Goal: Task Accomplishment & Management: Complete application form

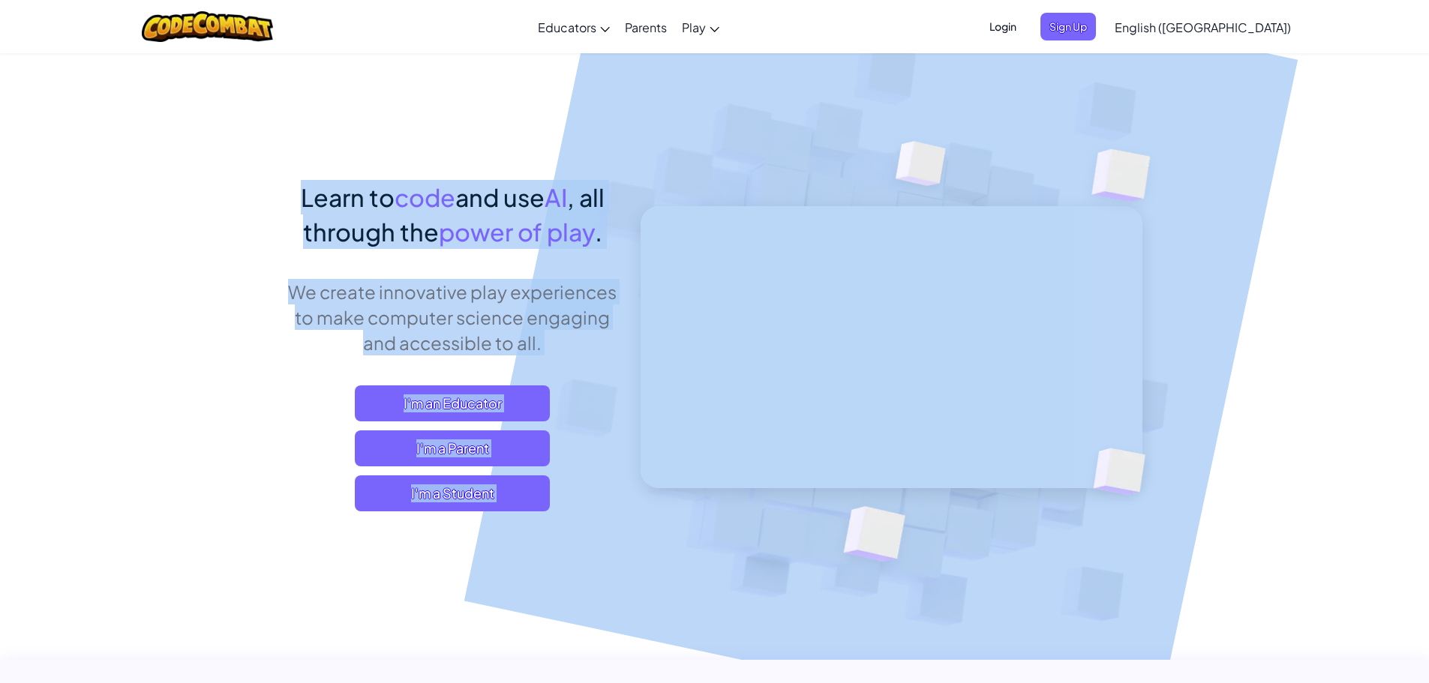
drag, startPoint x: 225, startPoint y: 141, endPoint x: 641, endPoint y: 266, distance: 434.8
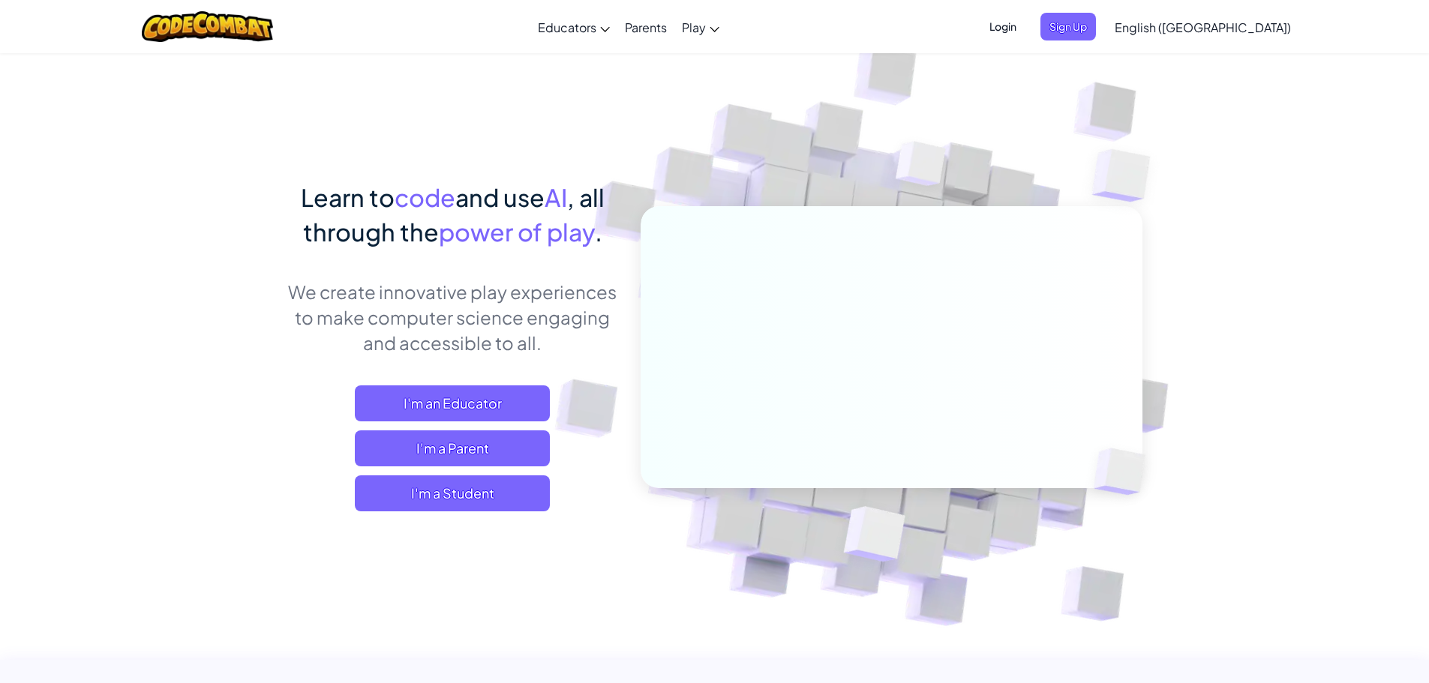
click at [2, 24] on div "Toggle navigation Educators Create Free Account School & District Solutions Tea…" at bounding box center [714, 26] width 1437 height 53
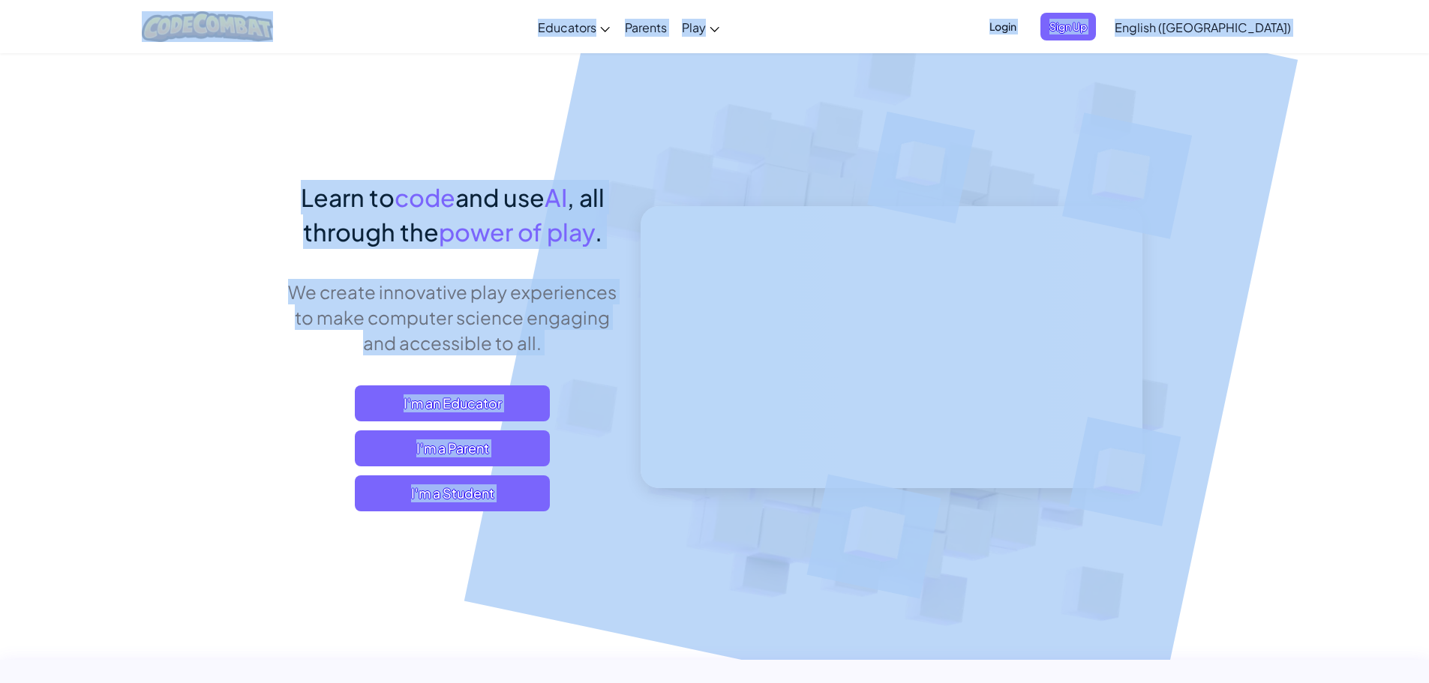
drag, startPoint x: 29, startPoint y: 0, endPoint x: 1182, endPoint y: 652, distance: 1324.0
click at [35, 26] on div "Toggle navigation Educators Create Free Account School & District Solutions Tea…" at bounding box center [714, 26] width 1437 height 53
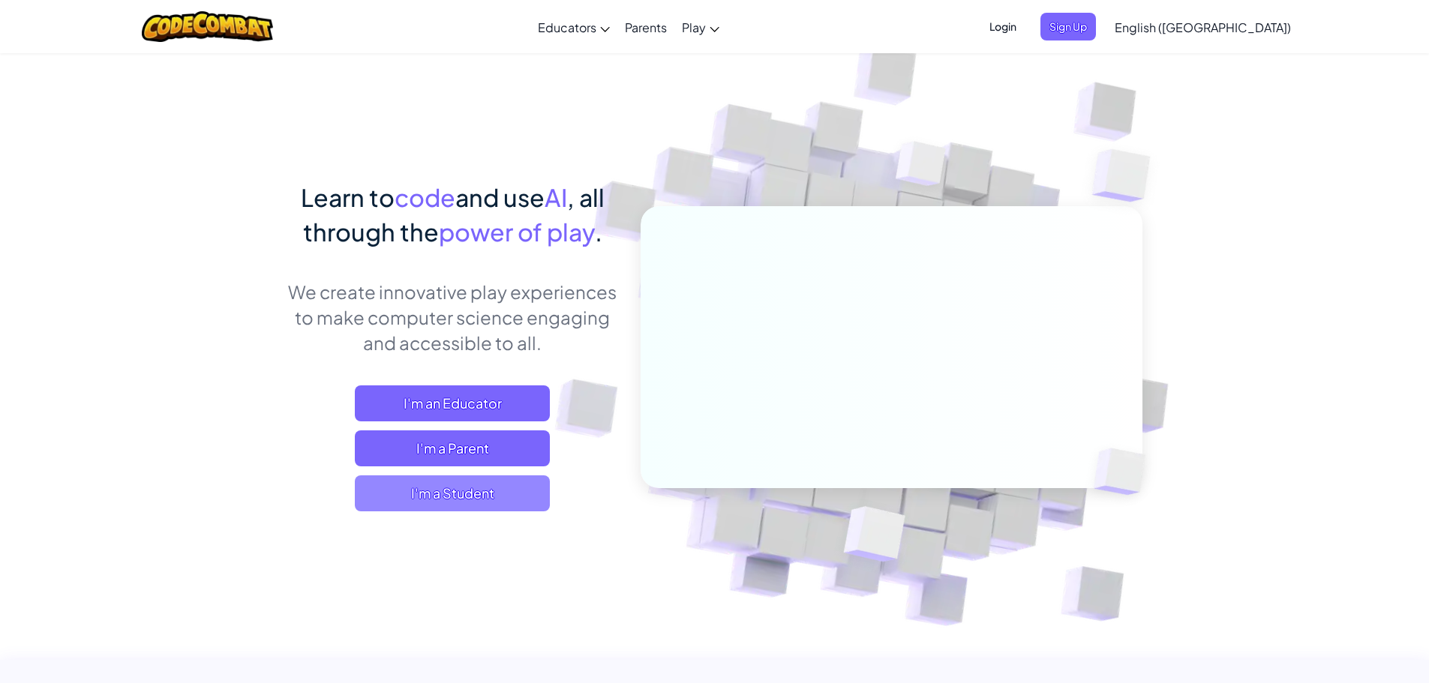
click at [395, 506] on span "I'm a Student" at bounding box center [452, 494] width 195 height 36
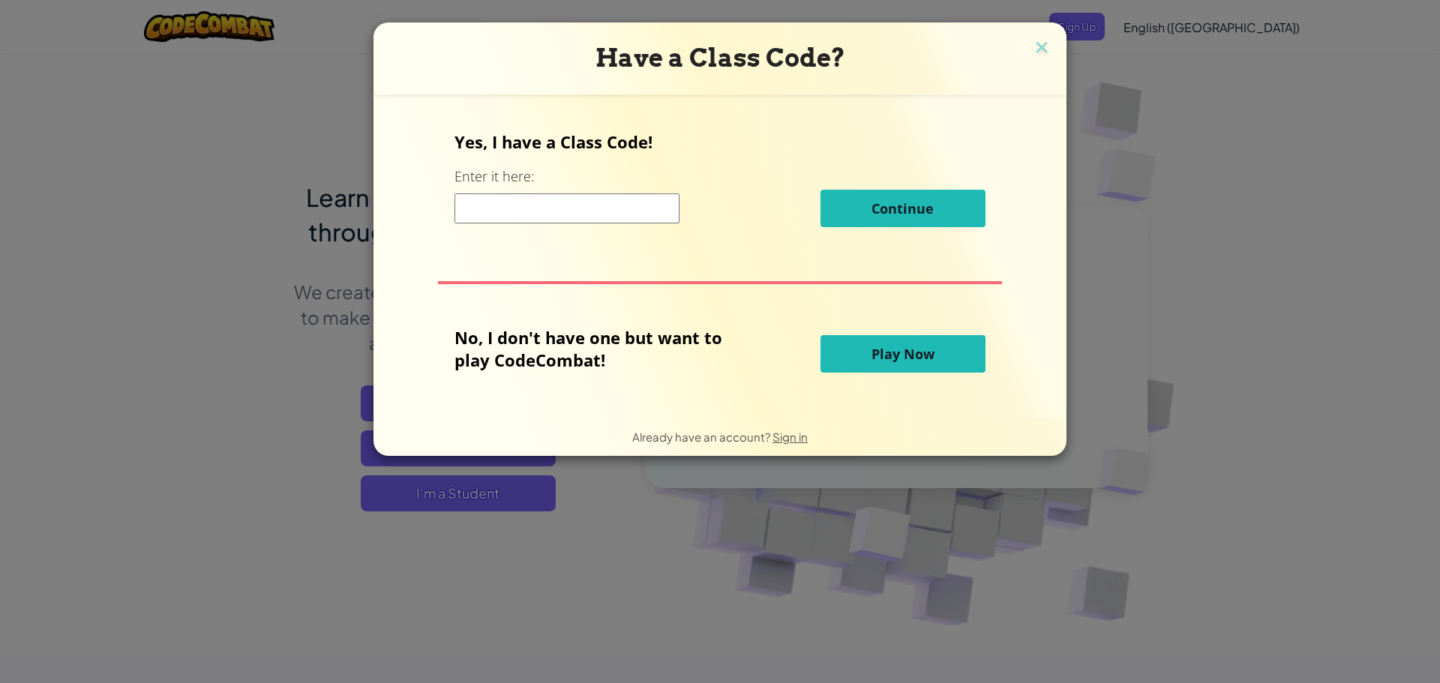
click at [488, 203] on input at bounding box center [567, 209] width 225 height 30
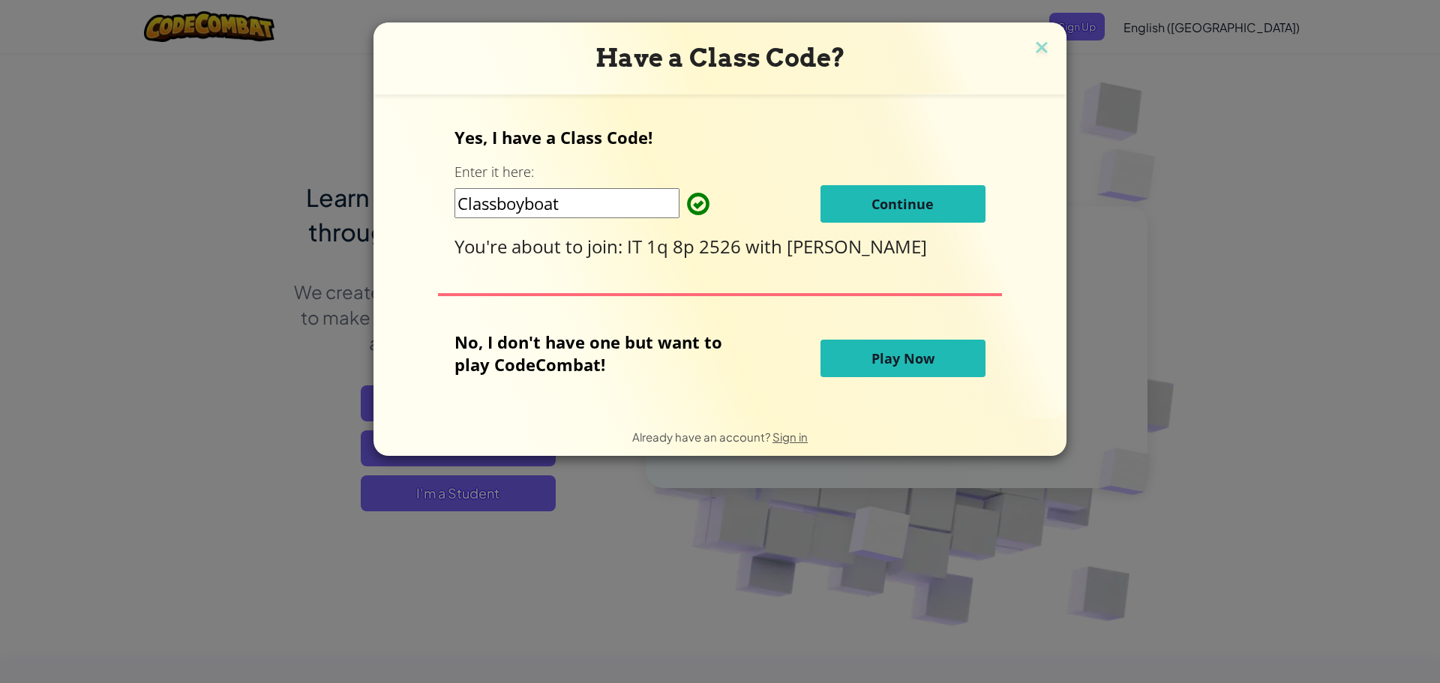
type input "Classboyboat"
click at [878, 208] on span "Continue" at bounding box center [903, 204] width 62 height 18
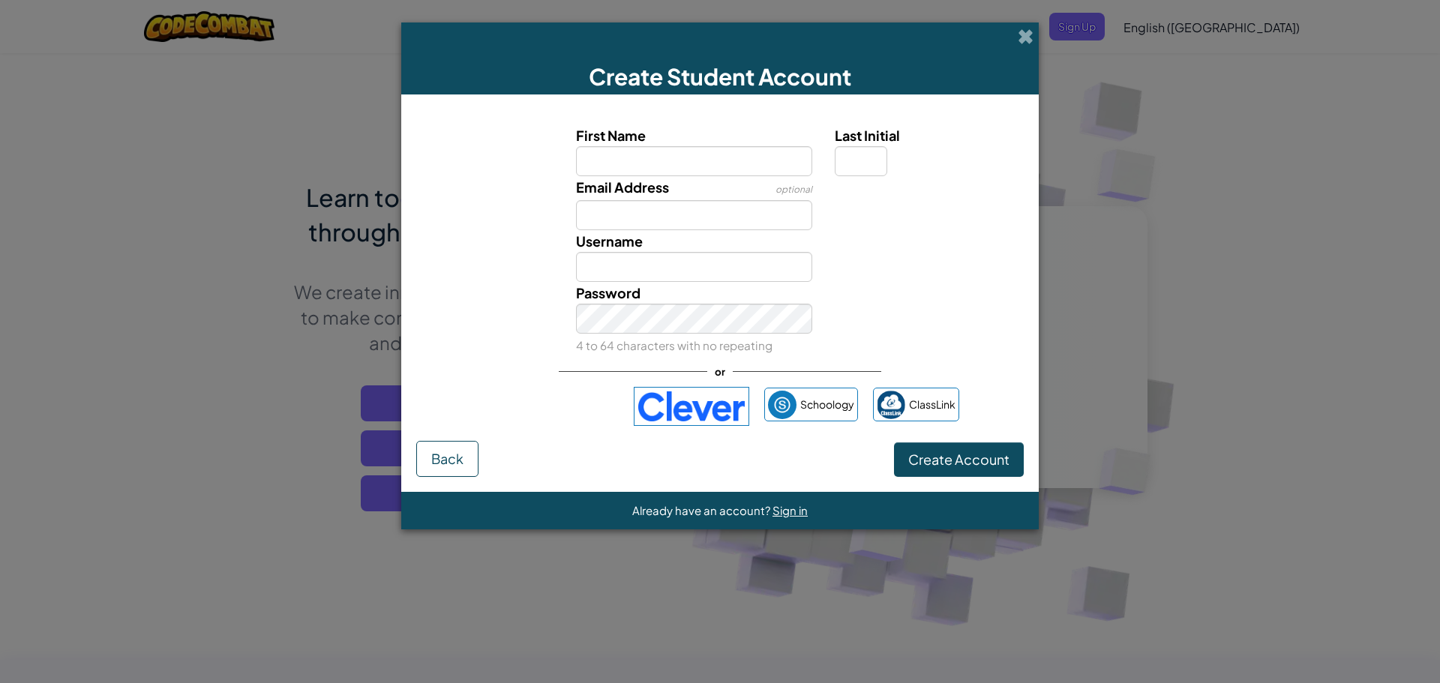
click at [485, 324] on div "Password 4 to 64 characters with no repeating" at bounding box center [720, 319] width 623 height 74
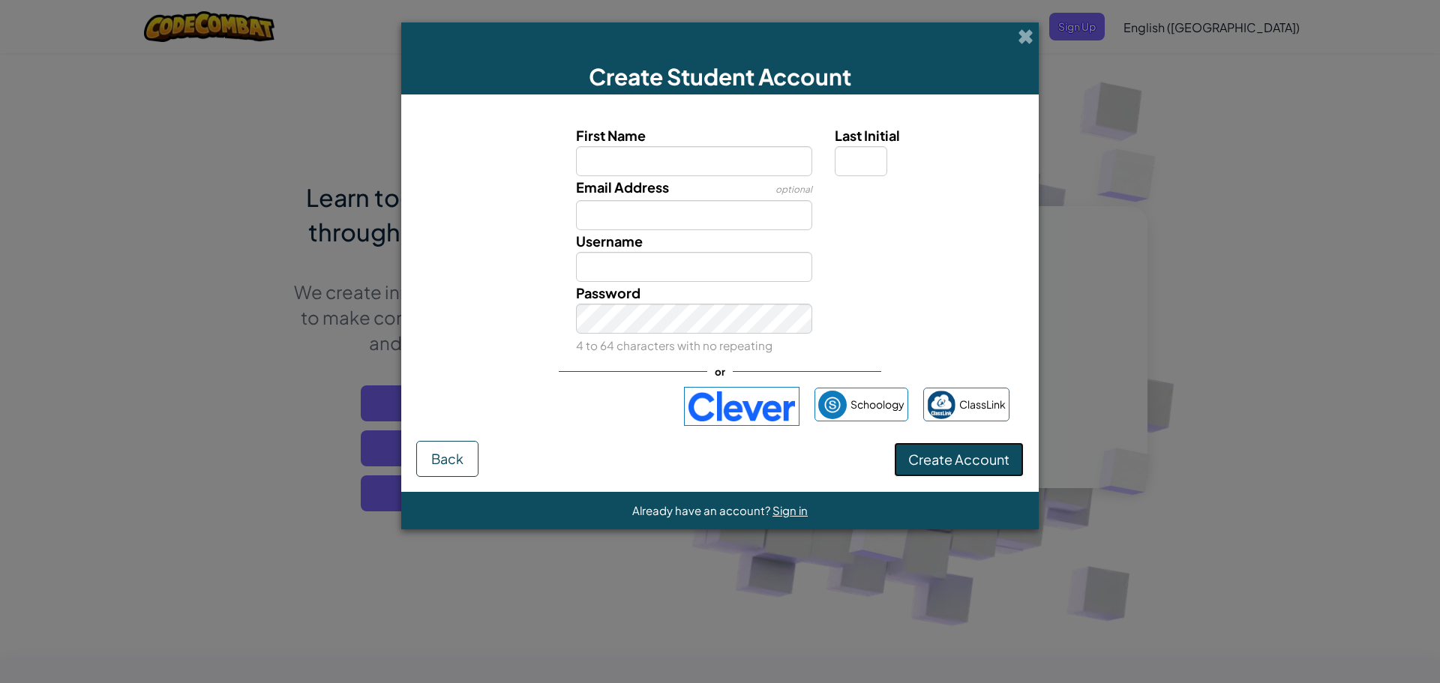
click at [915, 470] on button "Create Account" at bounding box center [959, 460] width 130 height 35
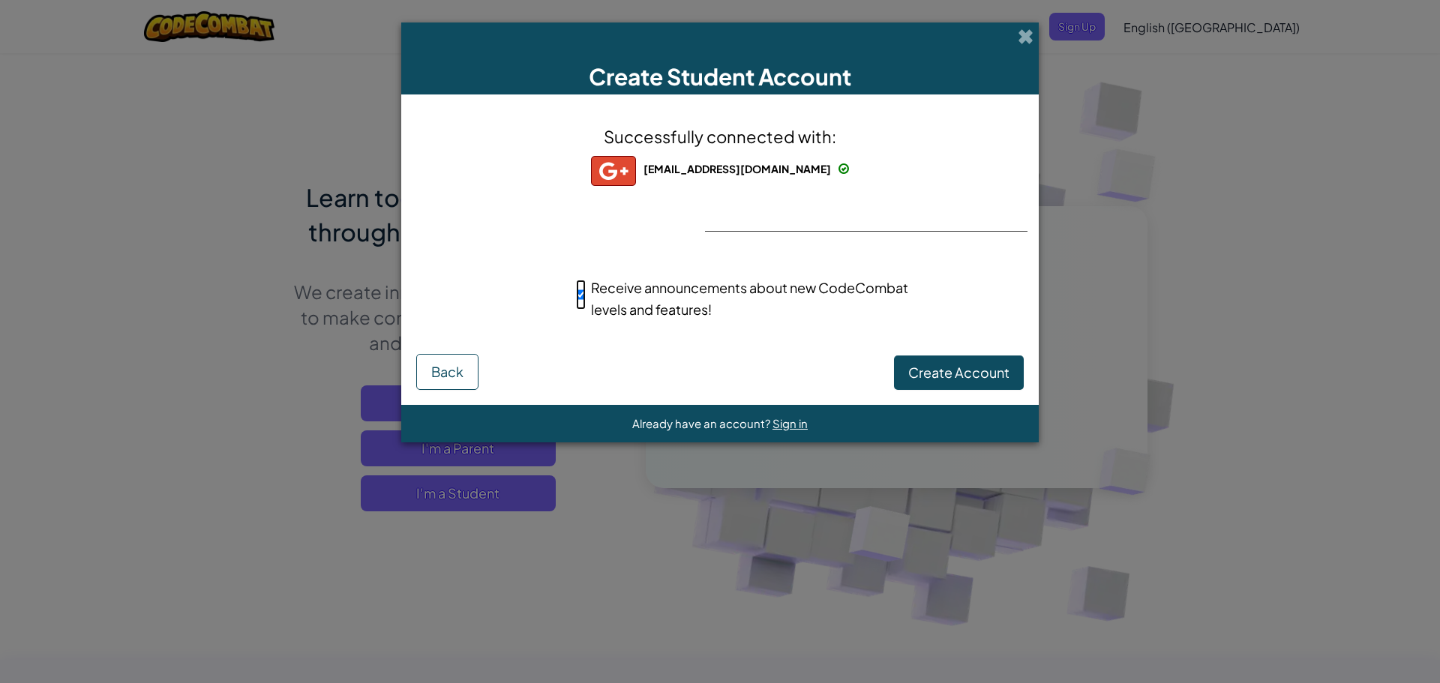
click at [583, 296] on input "Receive announcements about new CodeCombat levels and features!" at bounding box center [581, 295] width 10 height 30
checkbox input "false"
click at [929, 374] on span "Create Account" at bounding box center [959, 372] width 101 height 17
click at [995, 369] on button "Create Account" at bounding box center [959, 373] width 130 height 35
click at [941, 363] on button "Create Account" at bounding box center [959, 373] width 130 height 35
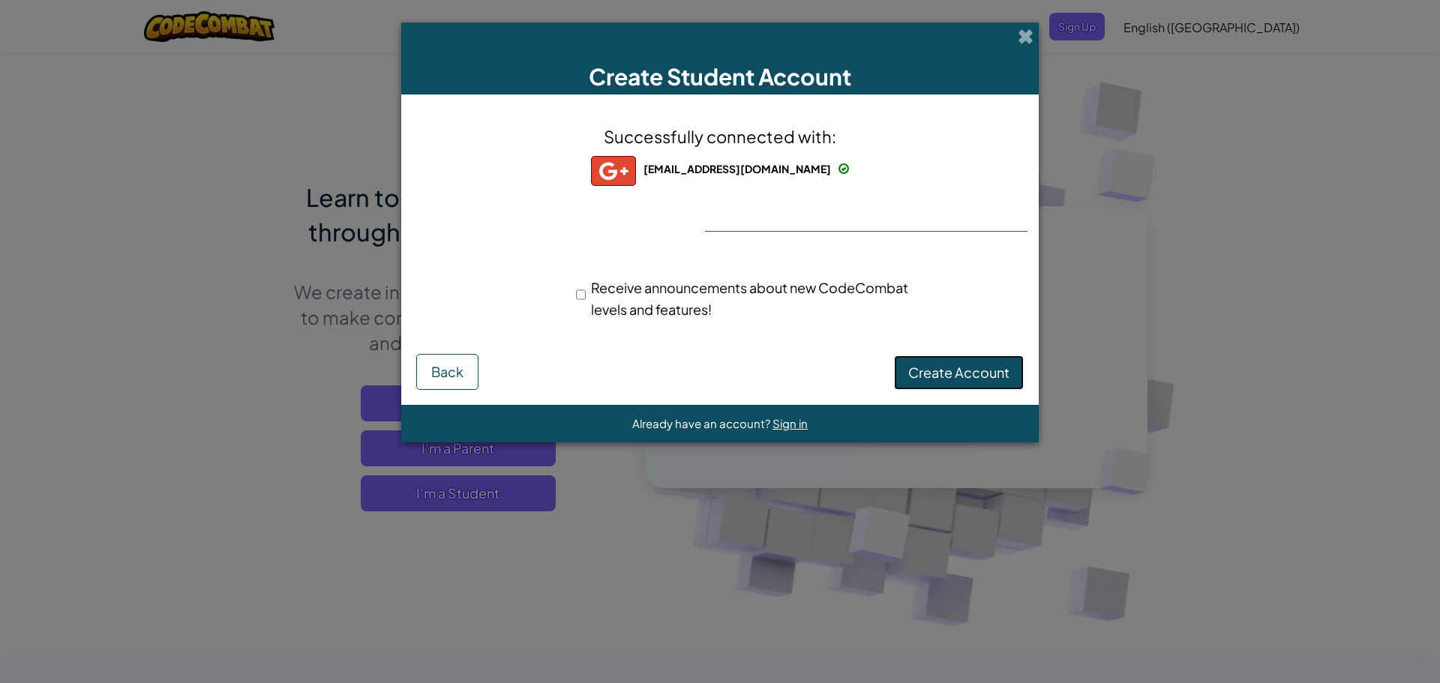
click at [981, 376] on button "Create Account" at bounding box center [959, 373] width 130 height 35
click at [981, 376] on div "Creating Account... Back" at bounding box center [720, 372] width 608 height 36
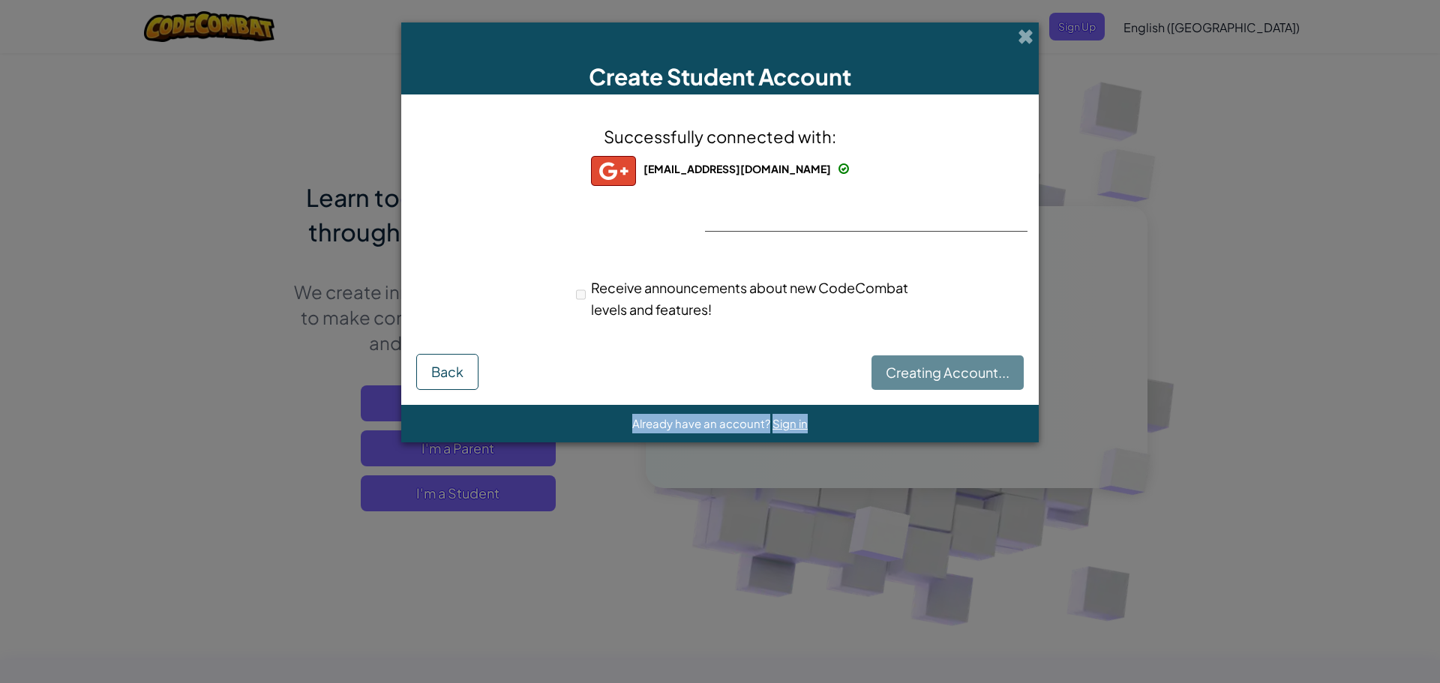
click at [981, 376] on div "Creating Account... Back" at bounding box center [720, 372] width 608 height 36
click at [680, 233] on div "Successfully connected with: 629292@students2032.fairfieldcityschools.com 62929…" at bounding box center [720, 232] width 600 height 245
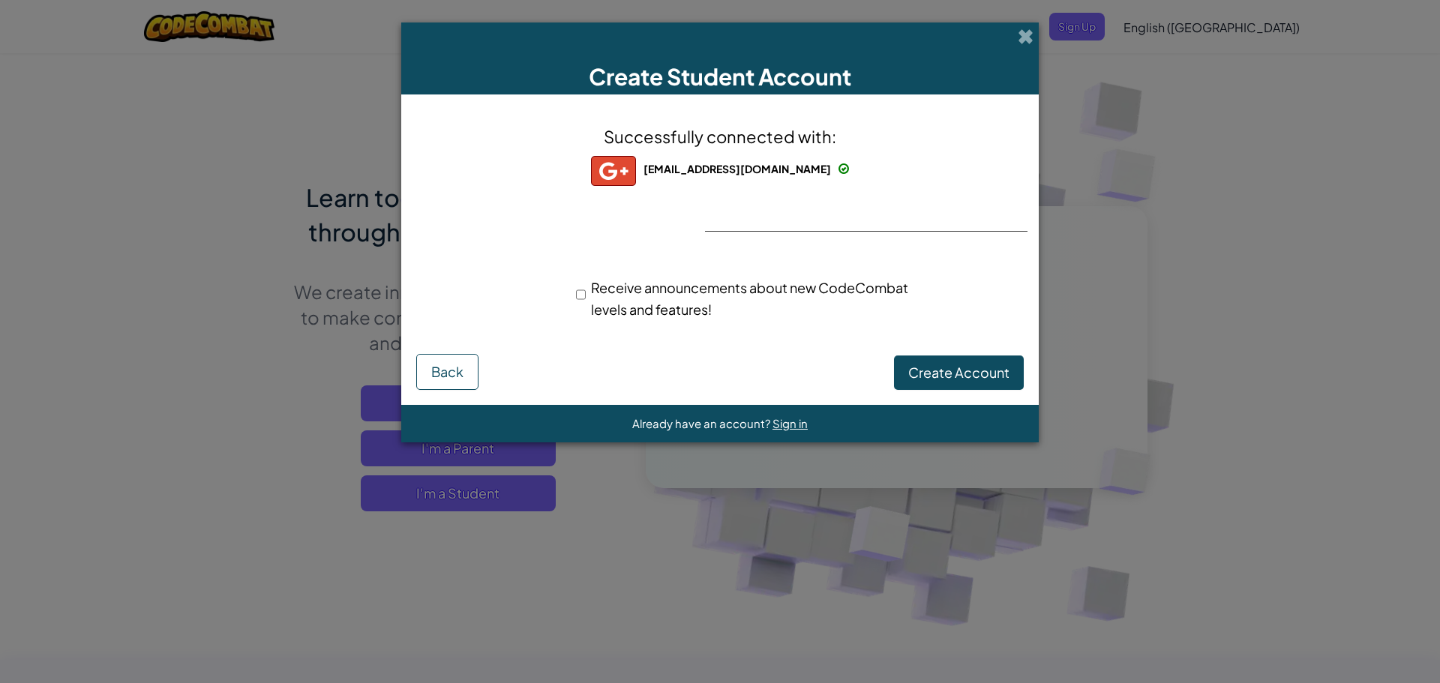
click at [887, 220] on div "Successfully connected with: 629292@students2032.fairfieldcityschools.com 62929…" at bounding box center [720, 232] width 600 height 245
click at [974, 374] on button "Create Account" at bounding box center [959, 373] width 130 height 35
click at [942, 357] on button "Create Account" at bounding box center [959, 373] width 130 height 35
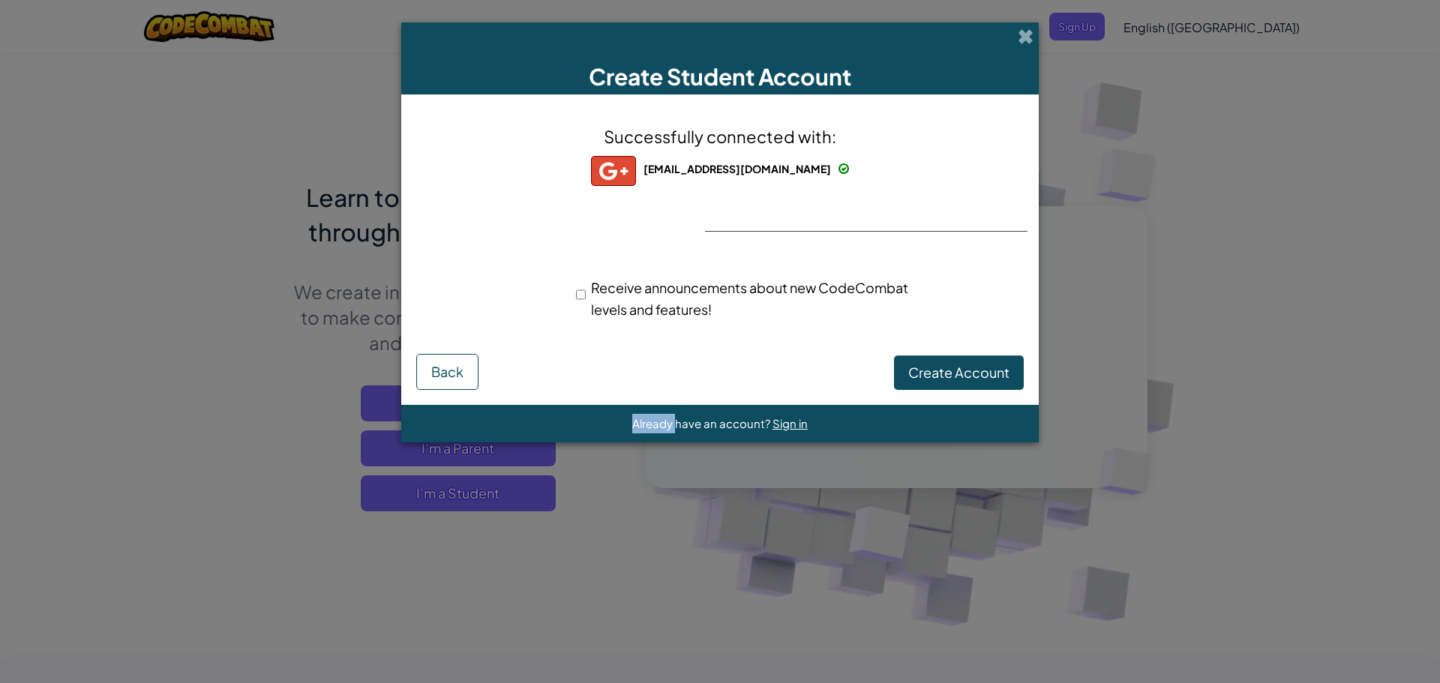
click at [942, 357] on div "Create Account Back" at bounding box center [720, 372] width 608 height 36
click at [942, 357] on button "Create Account" at bounding box center [959, 373] width 130 height 35
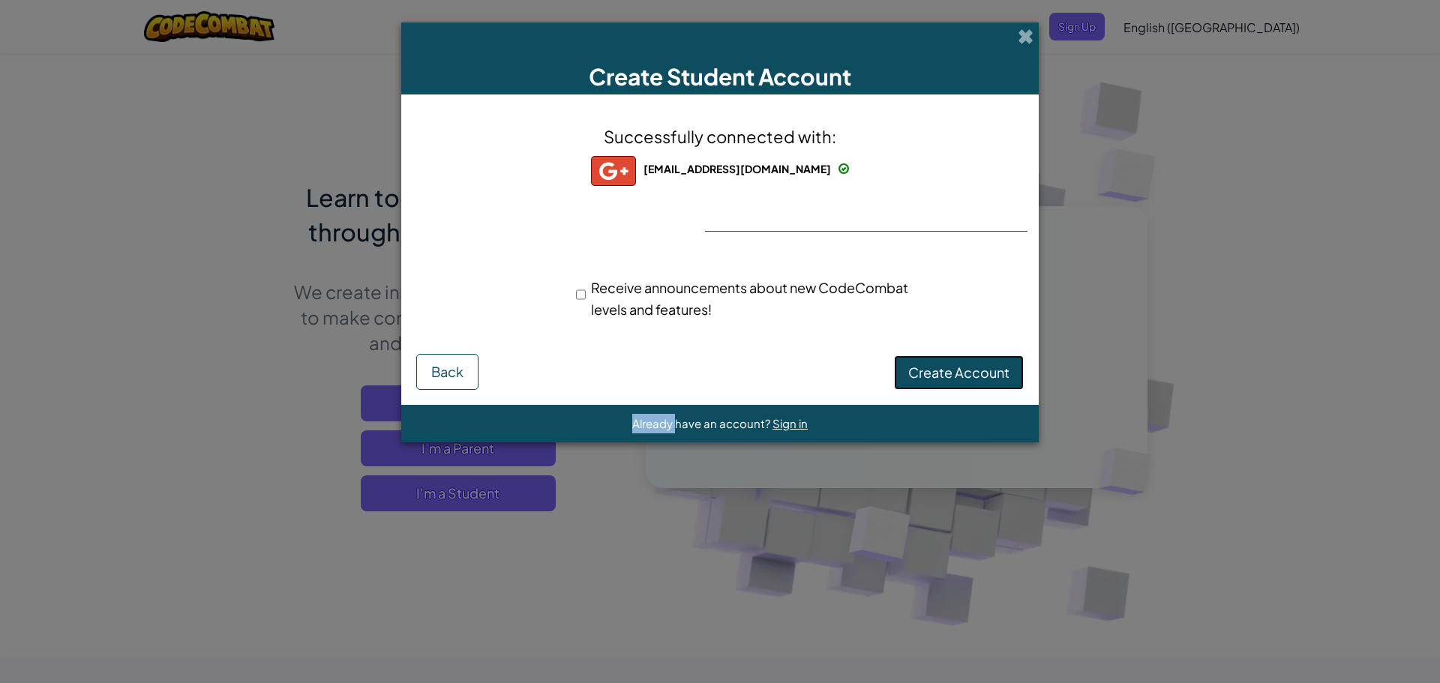
click at [927, 377] on button "Create Account" at bounding box center [959, 373] width 130 height 35
click at [796, 338] on div "629292@students2032.fairfieldcityschools.com 629292+gplus Receive announcements…" at bounding box center [720, 304] width 600 height 70
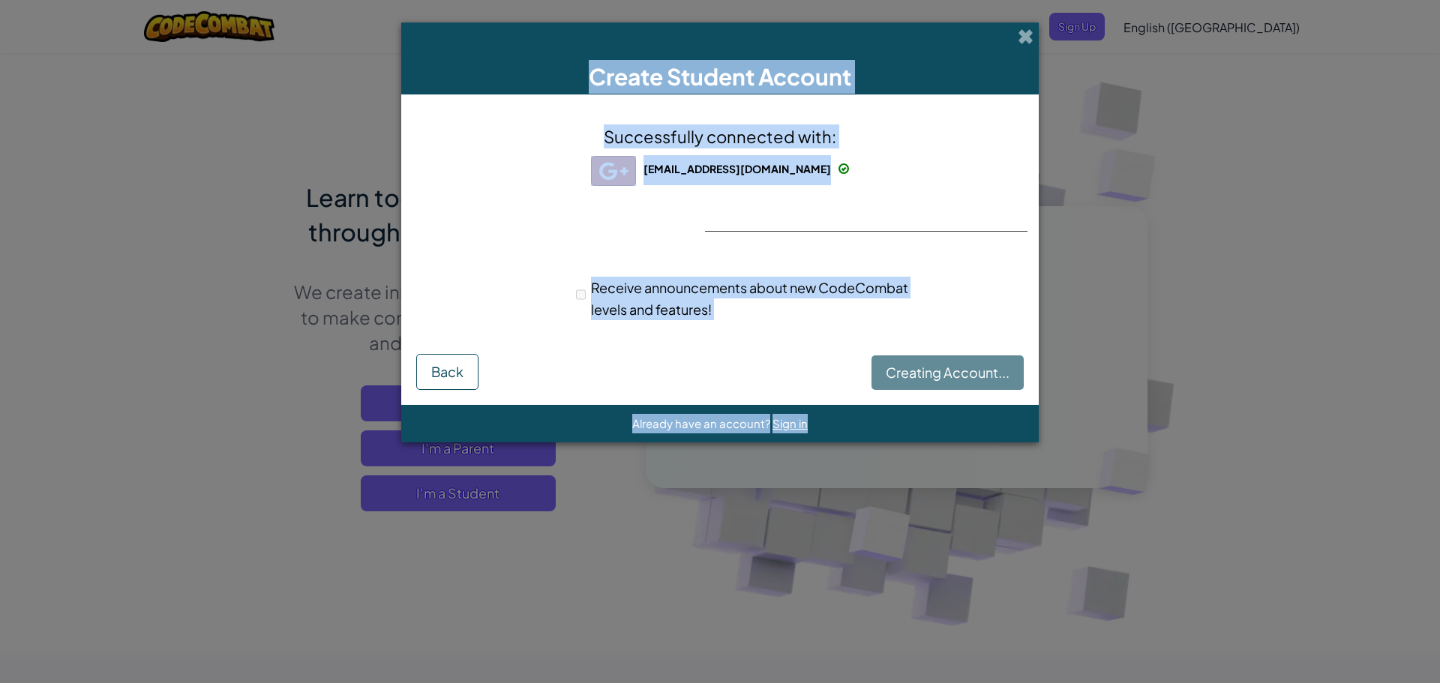
drag, startPoint x: 446, startPoint y: 71, endPoint x: 1292, endPoint y: 500, distance: 948.2
click at [1293, 536] on div "Create Student Account Successfully connected with: 629292@students2032.fairfie…" at bounding box center [720, 341] width 1440 height 683
click at [1273, 474] on div "Create Student Account Successfully connected with: 629292@students2032.fairfie…" at bounding box center [720, 341] width 1440 height 683
click at [746, 211] on div "Successfully connected with: 629292@students2032.fairfieldcityschools.com 62929…" at bounding box center [720, 232] width 600 height 245
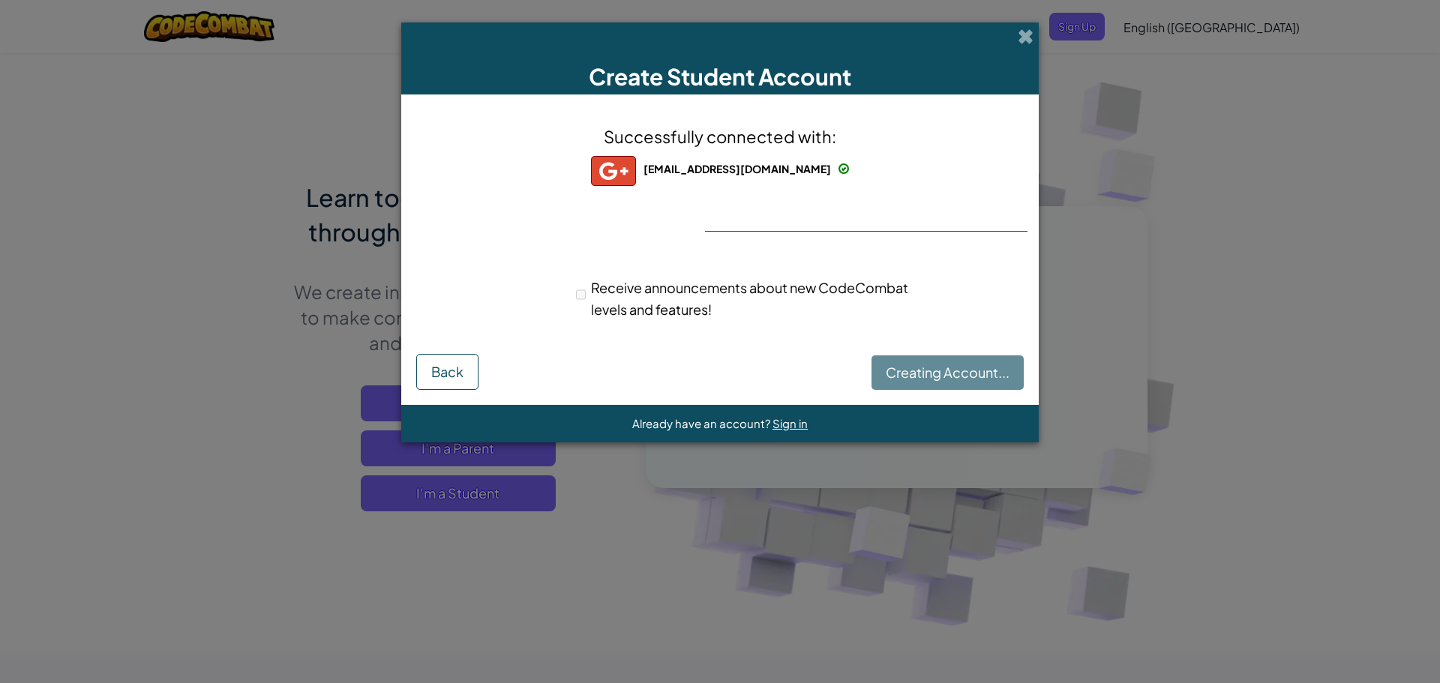
click at [308, 185] on div "Create Student Account Successfully connected with: 629292@students2032.fairfie…" at bounding box center [720, 341] width 1440 height 683
click at [907, 367] on button "Create Account" at bounding box center [959, 373] width 130 height 35
click at [907, 367] on div "Creating Account... Back" at bounding box center [720, 372] width 608 height 36
click at [876, 354] on div "Create Account Back" at bounding box center [720, 372] width 608 height 36
click at [916, 363] on button "Create Account" at bounding box center [959, 373] width 130 height 35
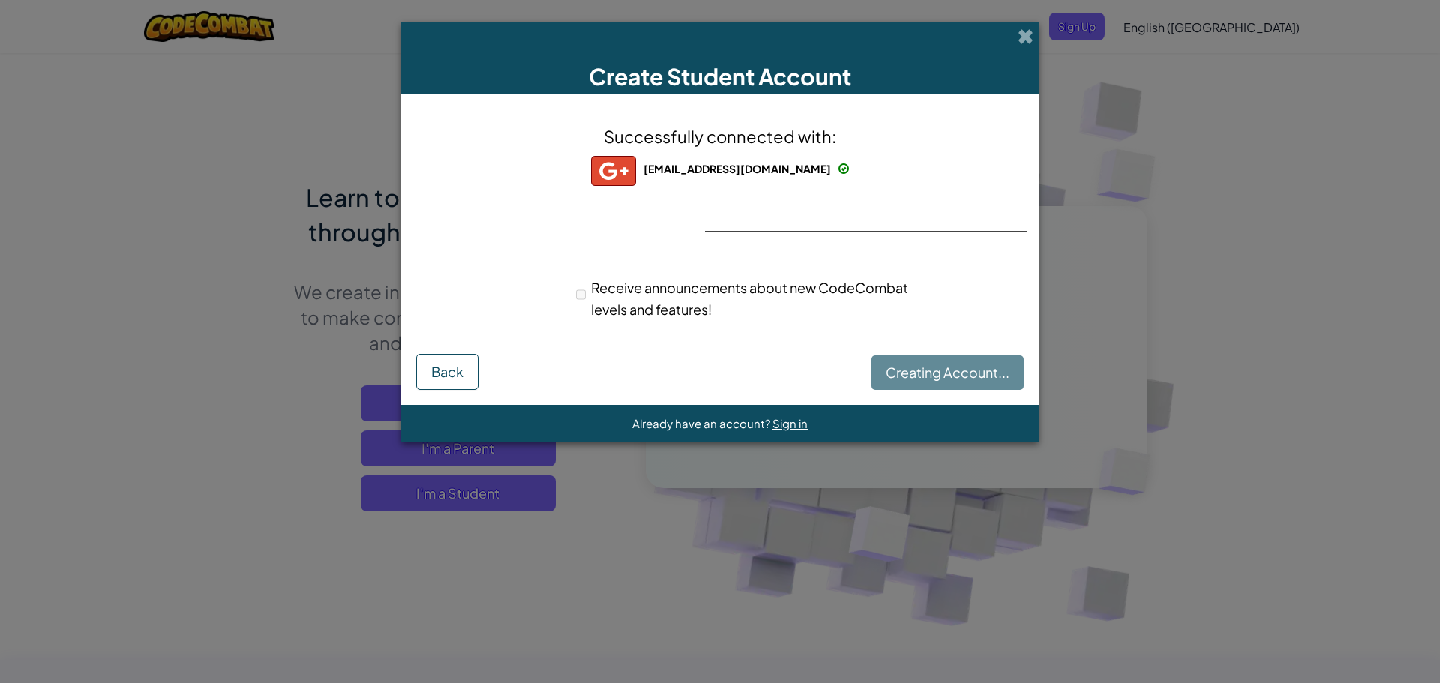
click at [966, 364] on div "Creating Account... Back" at bounding box center [720, 372] width 608 height 36
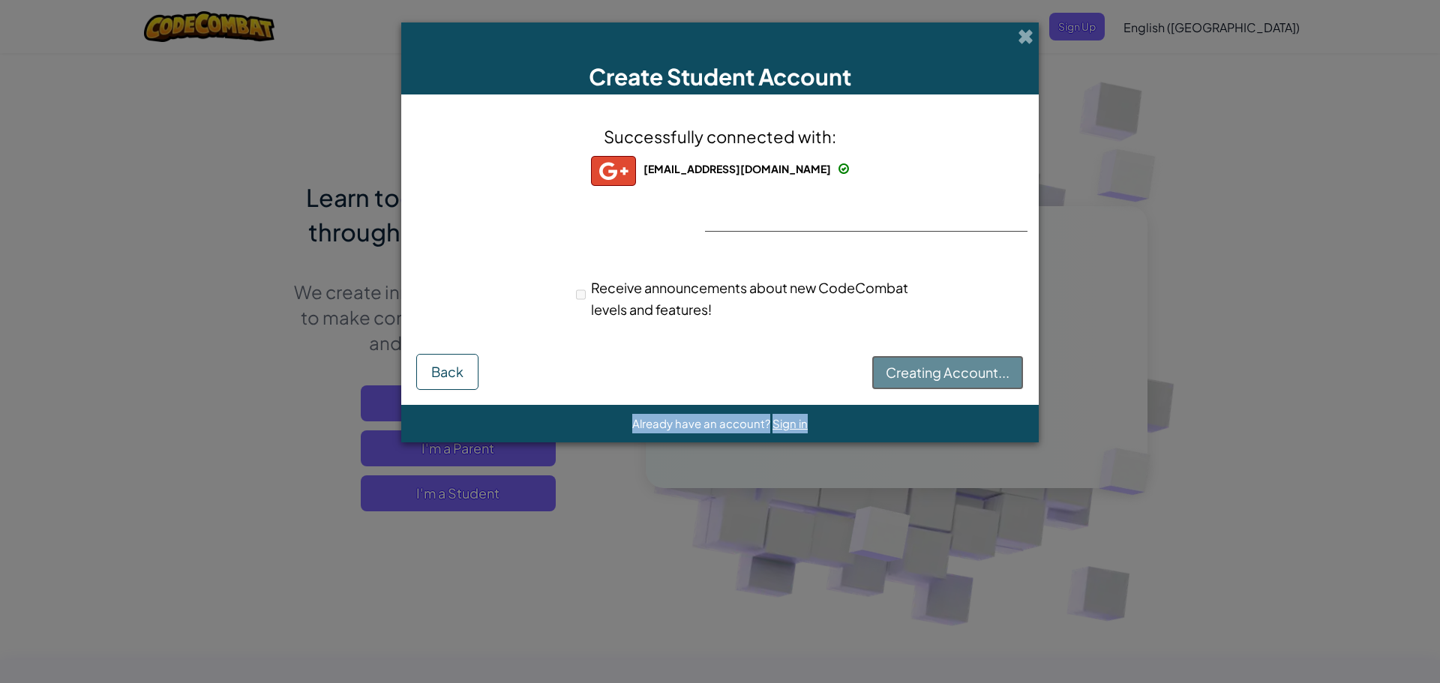
click at [966, 364] on button "Creating Account..." at bounding box center [948, 373] width 152 height 35
click at [966, 364] on button "Create Account" at bounding box center [959, 373] width 130 height 35
click at [967, 364] on button "Create Account" at bounding box center [959, 373] width 130 height 35
click at [969, 365] on div "Creating Account... Back" at bounding box center [720, 372] width 608 height 36
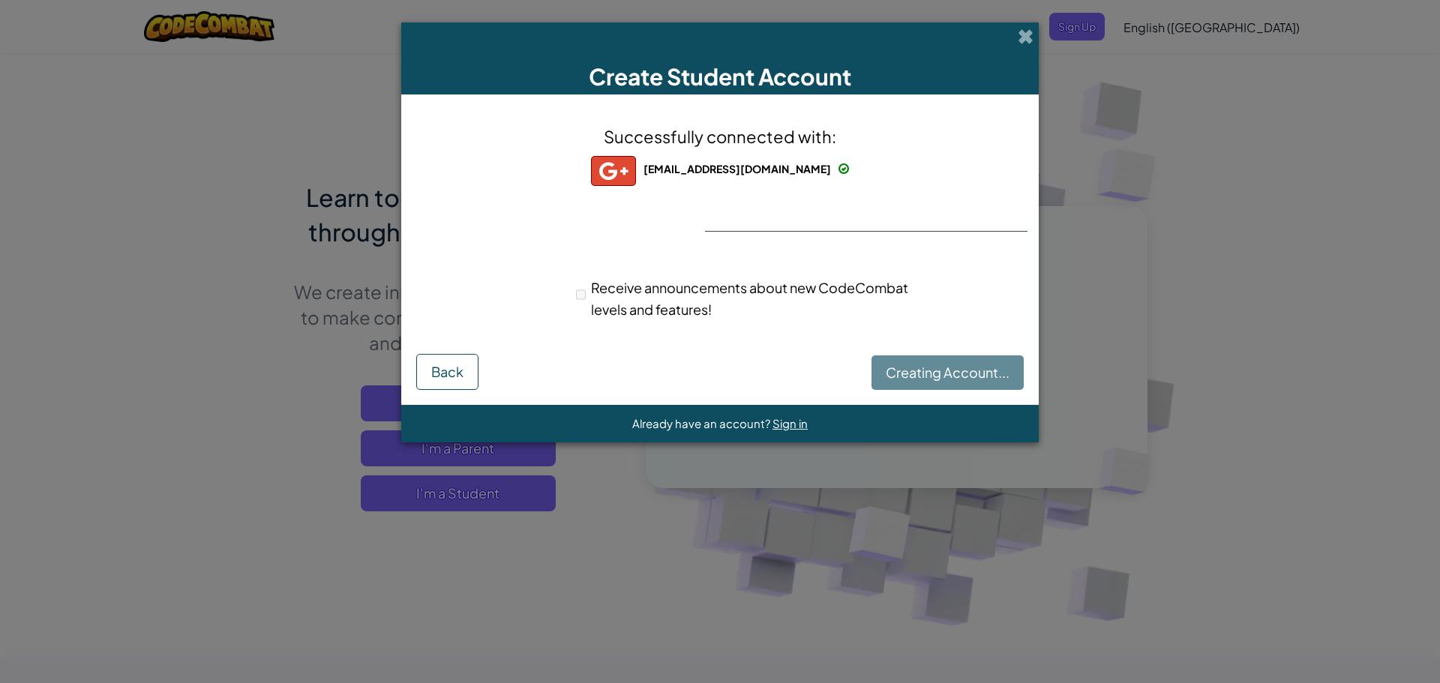
click at [969, 365] on div "Creating Account... Back" at bounding box center [720, 372] width 608 height 36
click at [971, 365] on div "Creating Account... Back" at bounding box center [720, 372] width 608 height 36
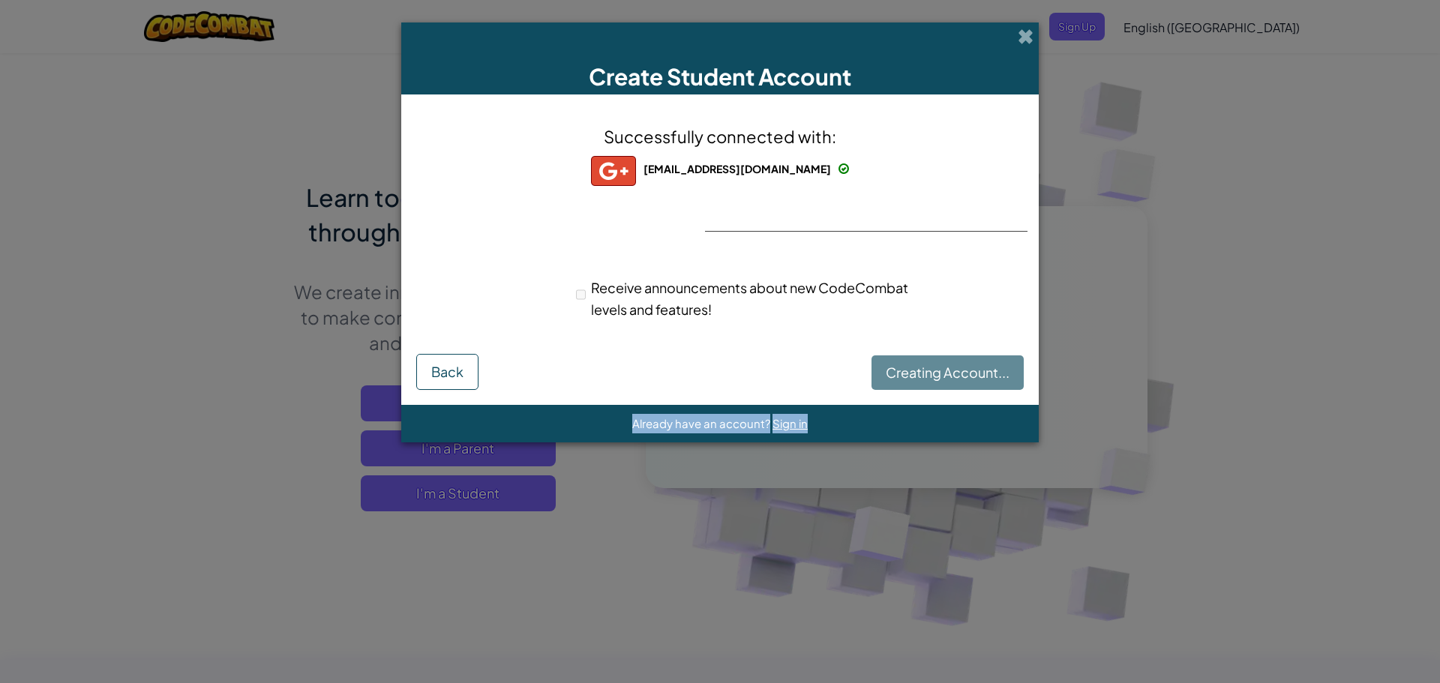
click at [971, 365] on div "Creating Account... Back" at bounding box center [720, 372] width 608 height 36
click at [973, 365] on button "Create Account" at bounding box center [959, 373] width 130 height 35
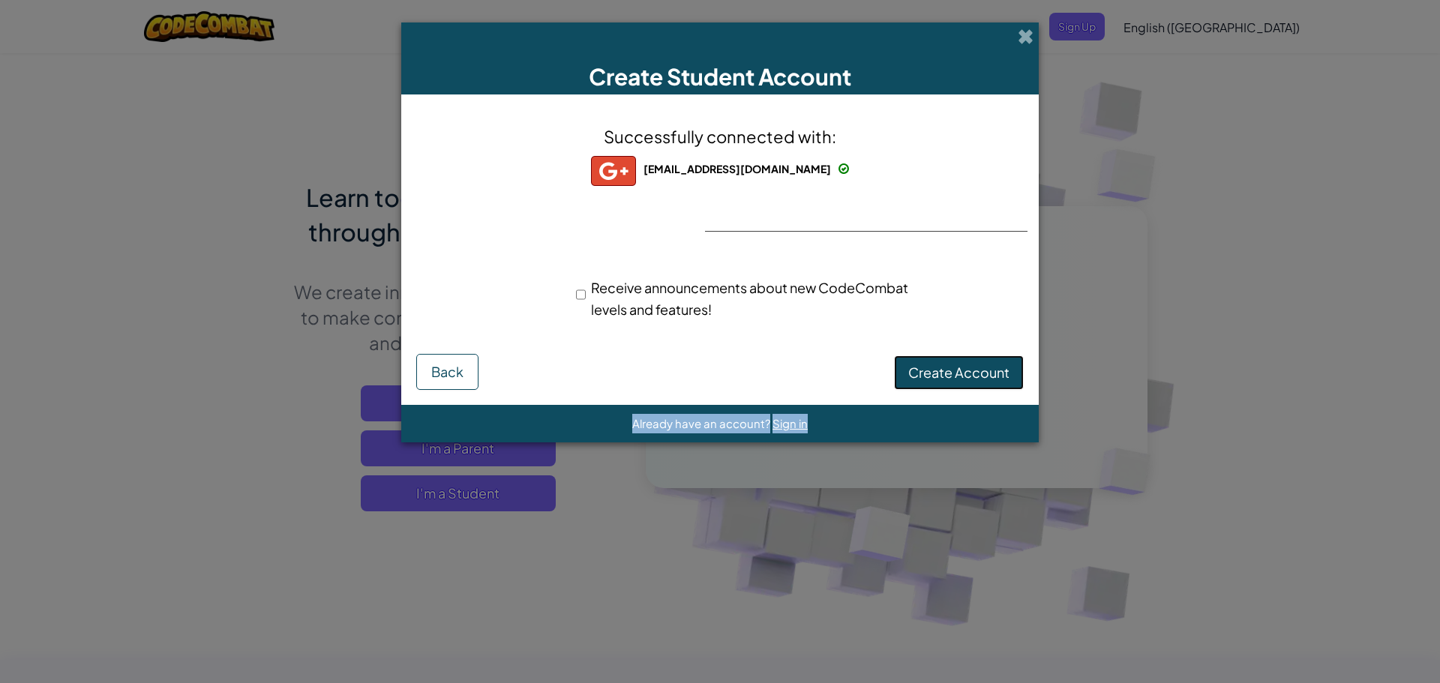
click at [974, 359] on button "Create Account" at bounding box center [959, 373] width 130 height 35
click at [959, 325] on div "Receive announcements about new CodeCombat levels and features!" at bounding box center [720, 298] width 623 height 59
click at [958, 403] on form "Successfully connected with: 629292@students2032.fairfieldcityschools.com 62929…" at bounding box center [720, 250] width 638 height 311
drag, startPoint x: 921, startPoint y: 345, endPoint x: 918, endPoint y: 364, distance: 18.9
click at [918, 362] on form "Successfully connected with: 629292@students2032.fairfieldcityschools.com 62929…" at bounding box center [720, 250] width 638 height 311
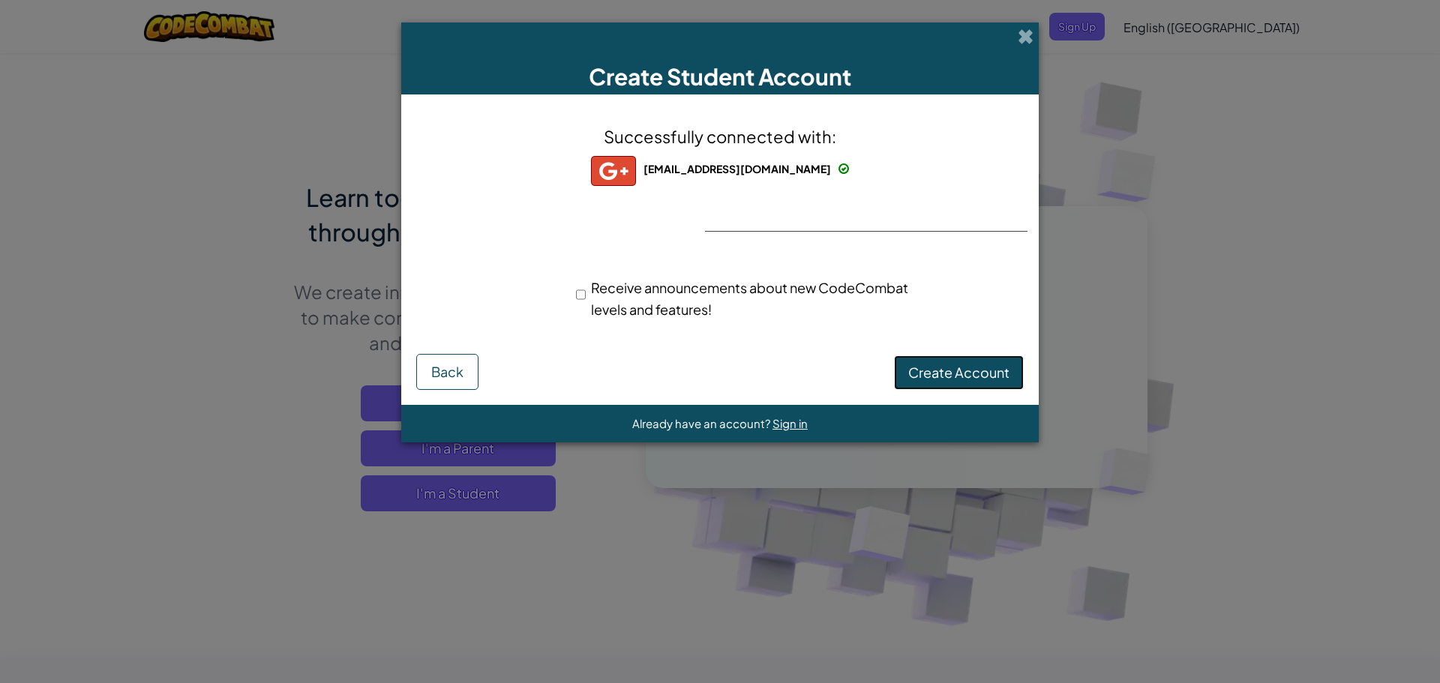
click at [918, 364] on button "Create Account" at bounding box center [959, 373] width 130 height 35
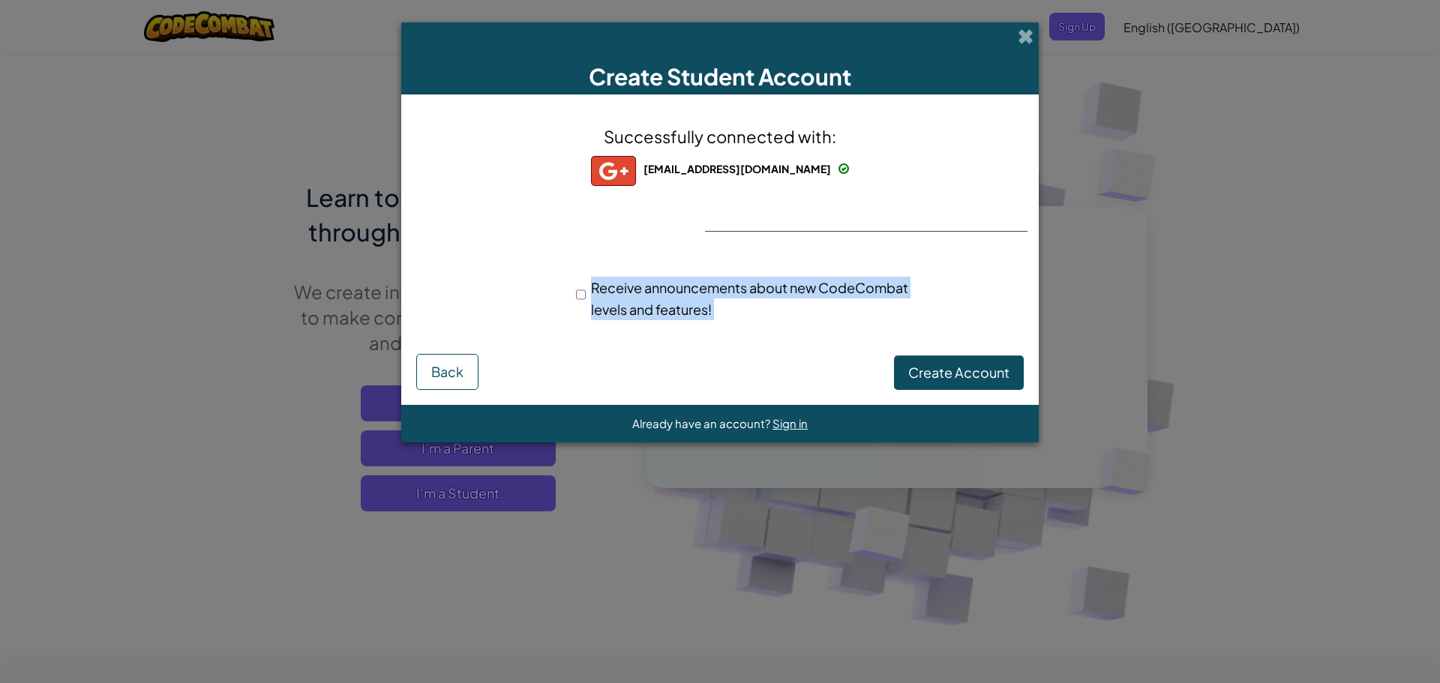
click at [920, 323] on div "Receive announcements about new CodeCombat levels and features!" at bounding box center [746, 298] width 363 height 59
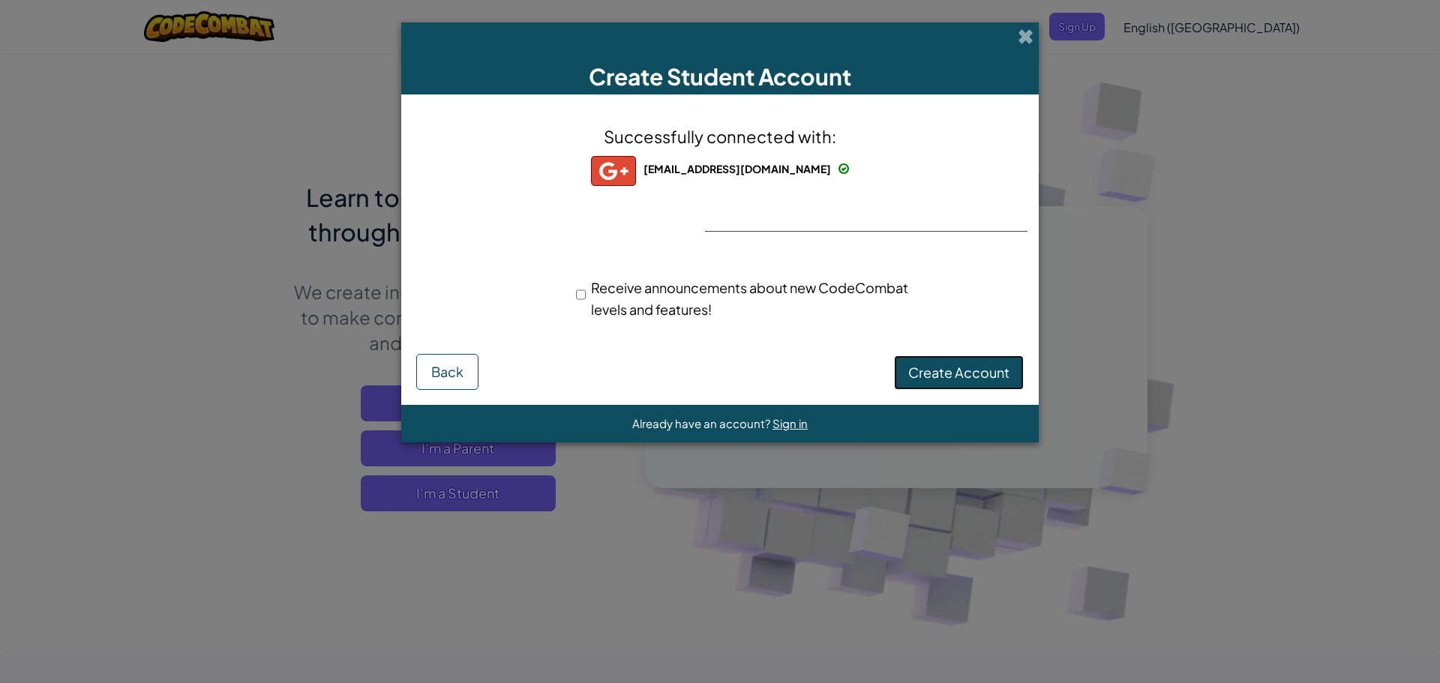
click at [930, 364] on button "Create Account" at bounding box center [959, 373] width 130 height 35
click at [930, 364] on div "Create Account Back" at bounding box center [720, 372] width 608 height 36
click at [930, 364] on div "Creating Account... Back" at bounding box center [720, 372] width 608 height 36
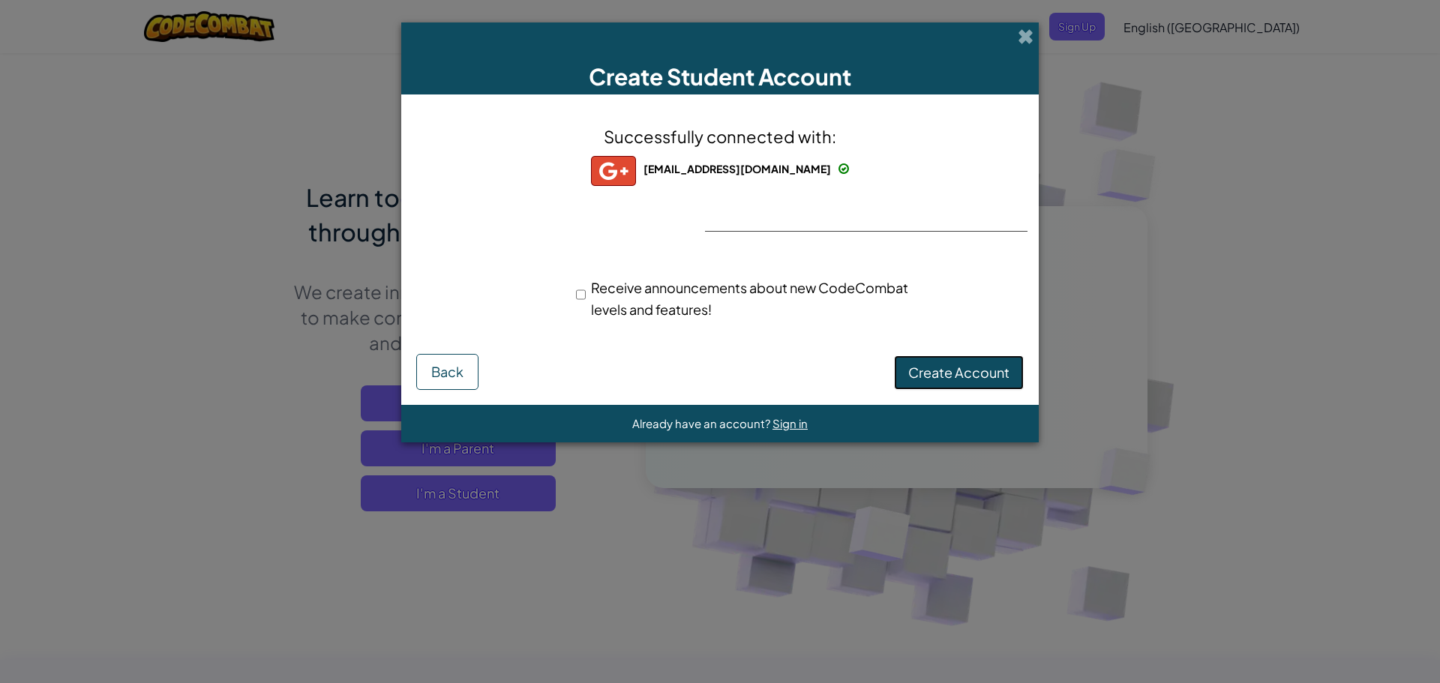
click at [924, 381] on button "Create Account" at bounding box center [959, 373] width 130 height 35
click at [937, 383] on button "Create Account" at bounding box center [959, 373] width 130 height 35
click at [930, 366] on button "Create Account" at bounding box center [959, 373] width 130 height 35
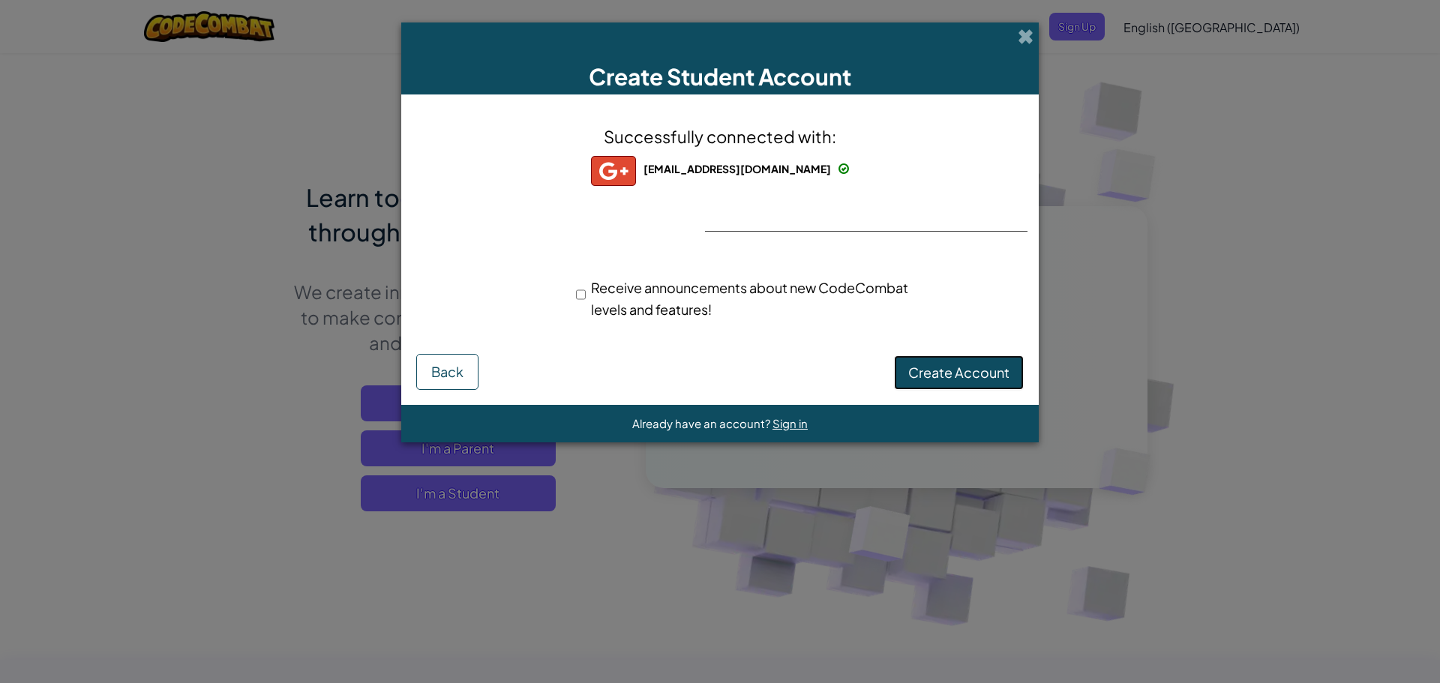
click at [930, 366] on button "Create Account" at bounding box center [959, 373] width 130 height 35
click at [930, 365] on button "Create Account" at bounding box center [959, 373] width 130 height 35
click at [930, 365] on div "Creating Account... Back" at bounding box center [720, 372] width 608 height 36
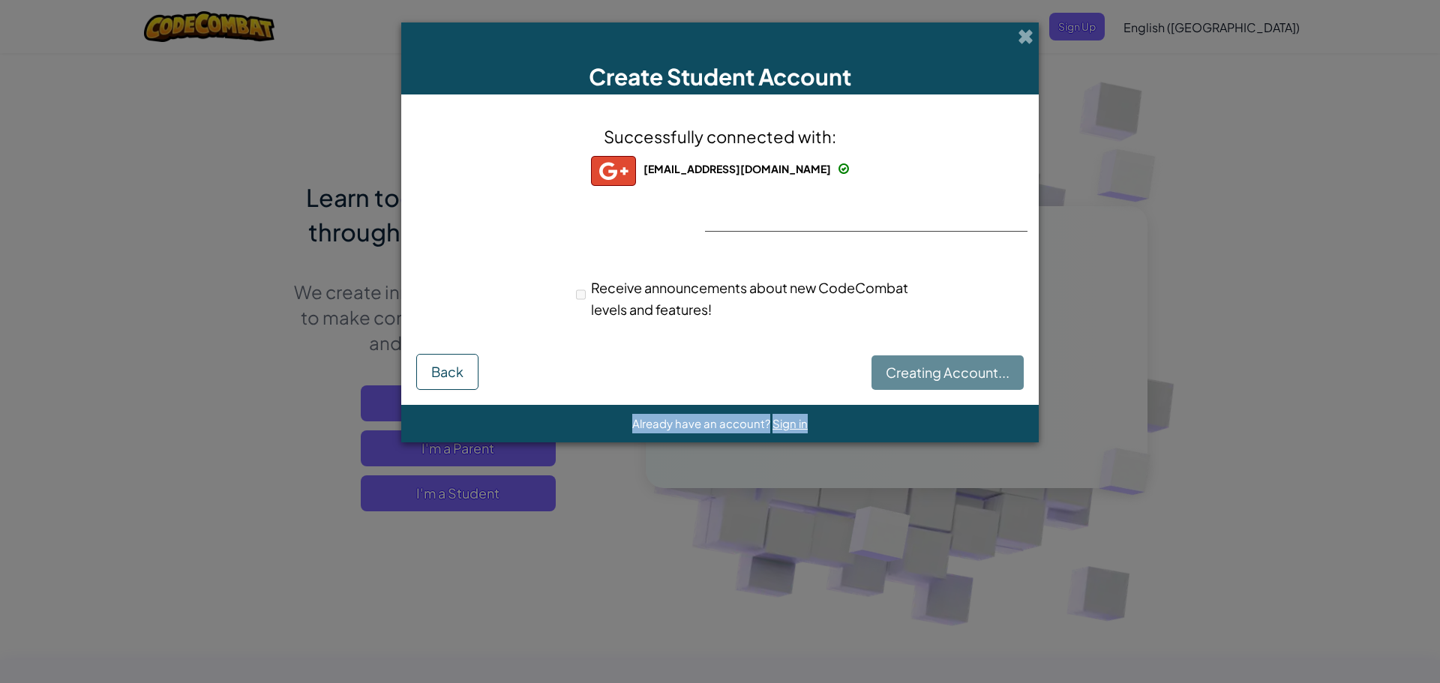
click at [930, 365] on div "Creating Account... Back" at bounding box center [720, 372] width 608 height 36
click at [891, 294] on span "Receive announcements about new CodeCombat levels and features!" at bounding box center [749, 298] width 317 height 39
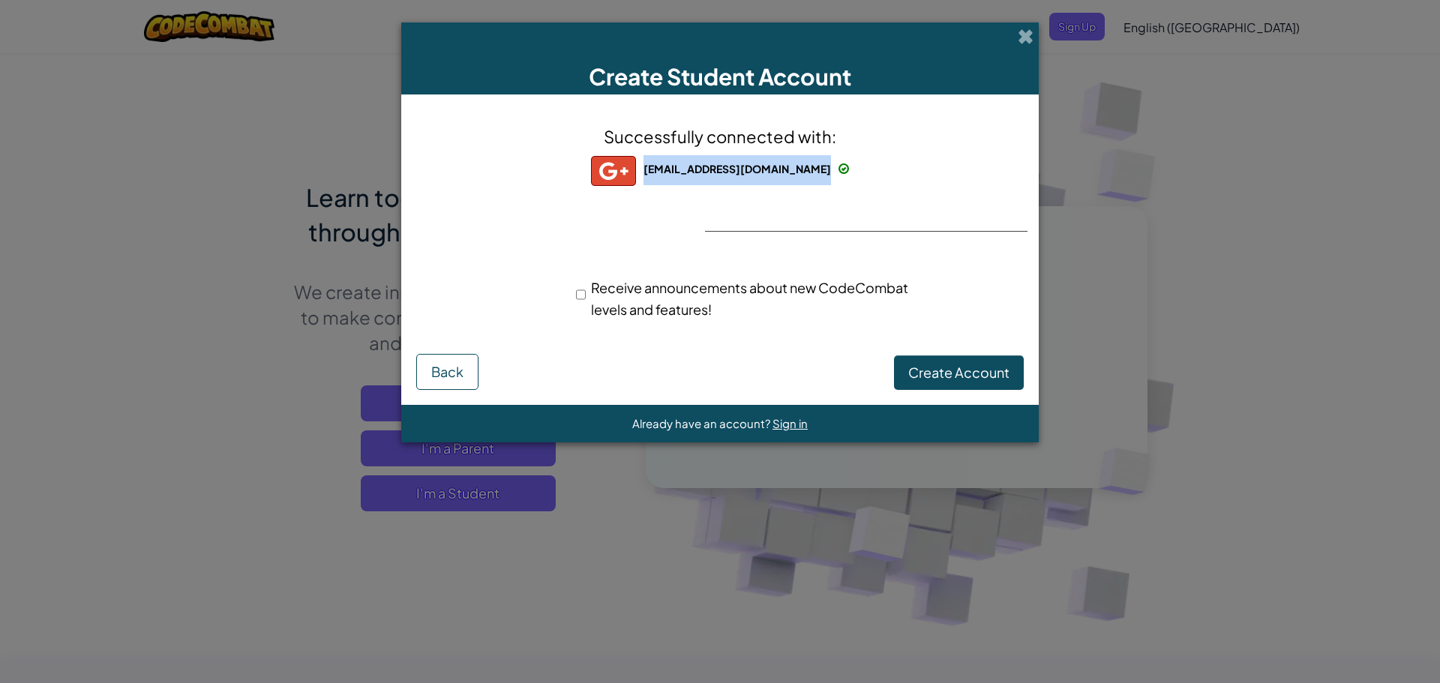
drag, startPoint x: 614, startPoint y: 166, endPoint x: 911, endPoint y: 164, distance: 297.1
click at [911, 164] on div "Successfully connected with: 629292@students2032.fairfieldcityschools.com 62929…" at bounding box center [720, 232] width 600 height 245
click at [978, 376] on button "Create Account" at bounding box center [959, 373] width 130 height 35
click at [927, 370] on button "Create Account" at bounding box center [959, 373] width 130 height 35
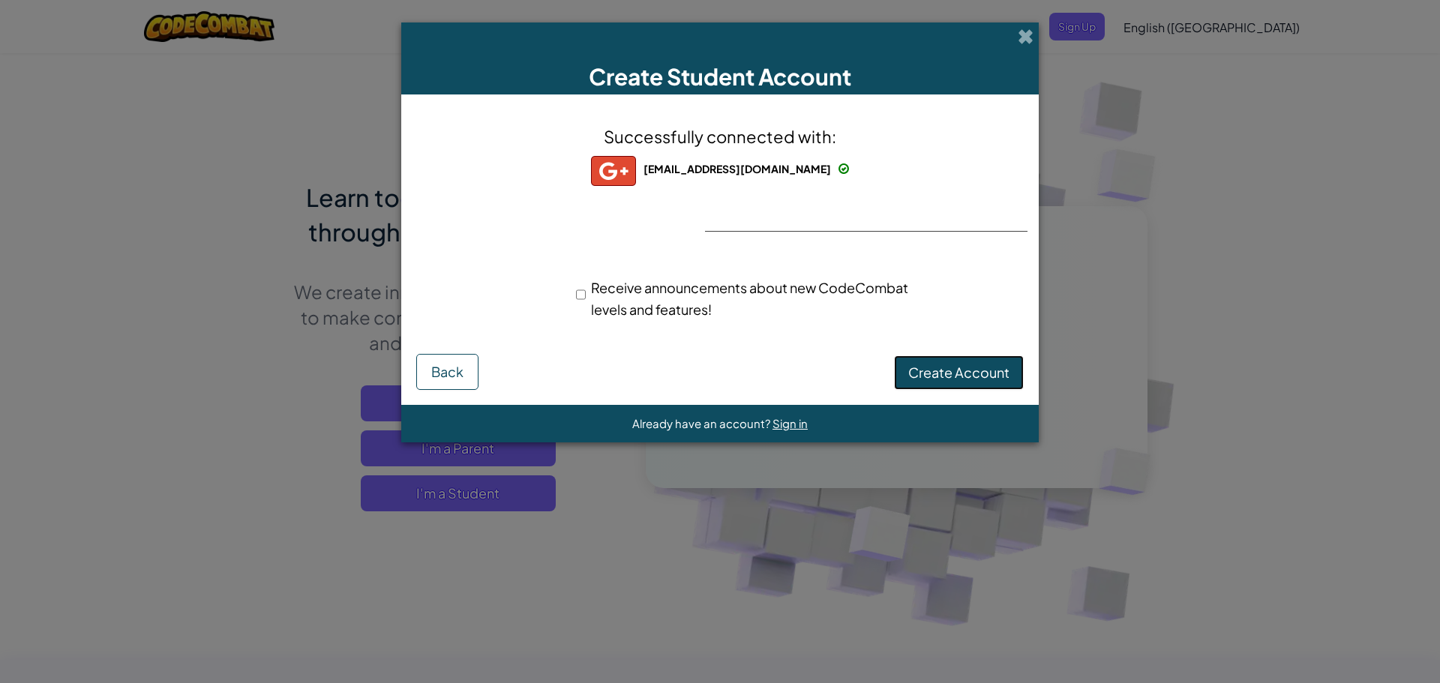
click at [922, 387] on button "Create Account" at bounding box center [959, 373] width 130 height 35
click at [1007, 368] on button "Create Account" at bounding box center [959, 373] width 130 height 35
click at [1007, 368] on div "Creating Account... Back" at bounding box center [720, 372] width 608 height 36
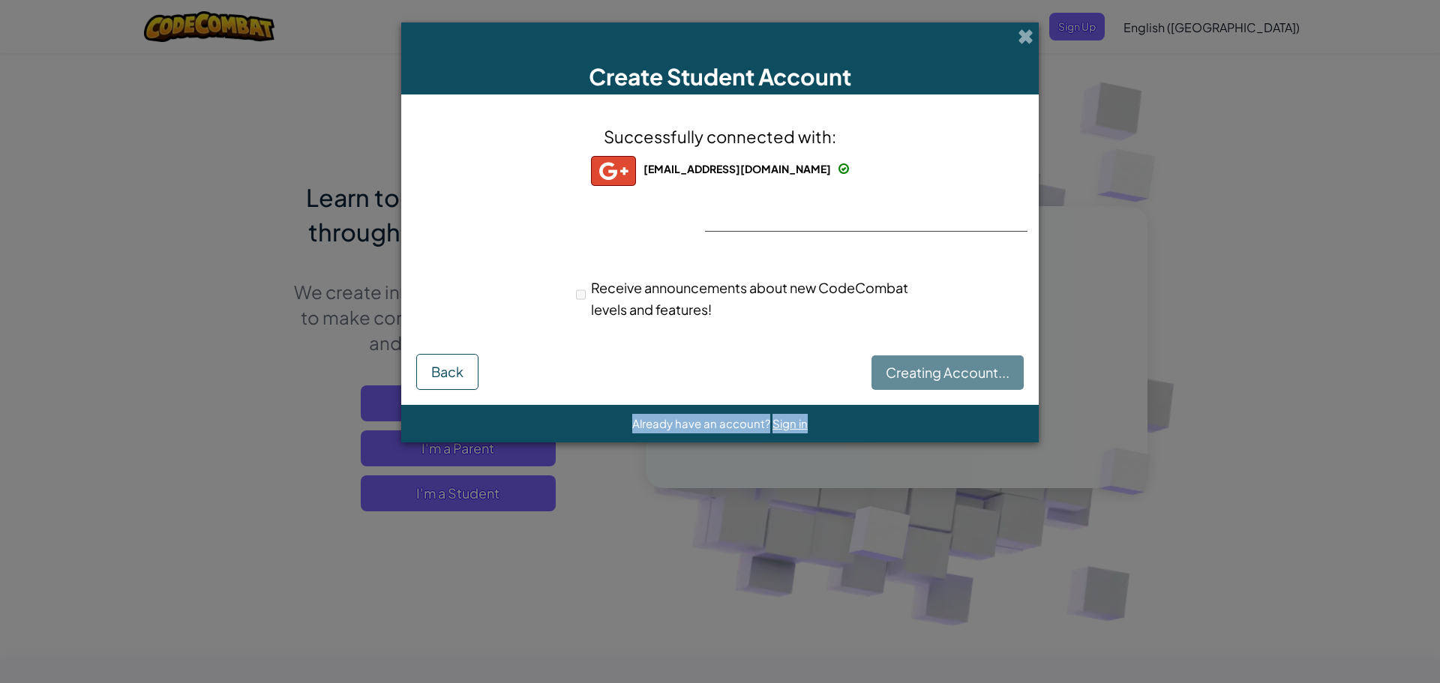
click at [1007, 368] on div "Creating Account... Back" at bounding box center [720, 372] width 608 height 36
click at [1007, 368] on button "Create Account" at bounding box center [959, 373] width 130 height 35
click at [1007, 368] on div "Creating Account... Back" at bounding box center [720, 372] width 608 height 36
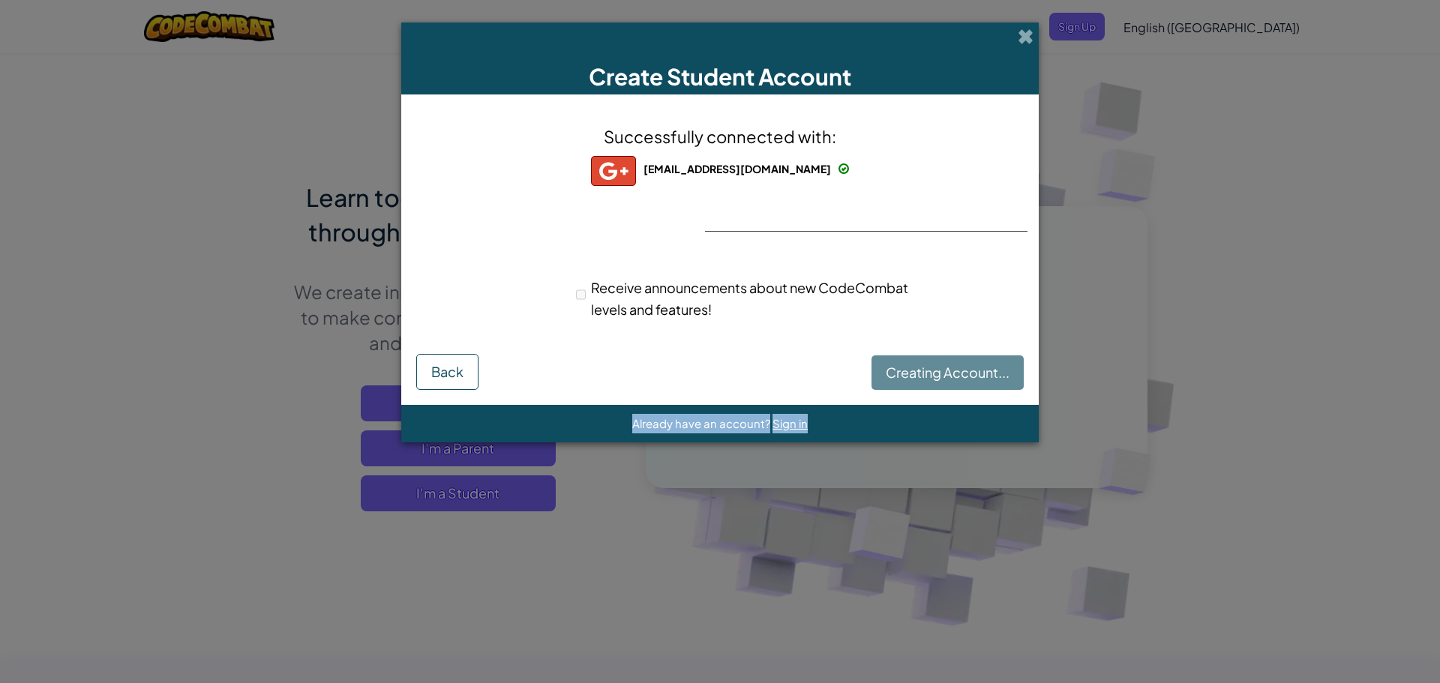
click at [1007, 368] on div "Creating Account... Back" at bounding box center [720, 372] width 608 height 36
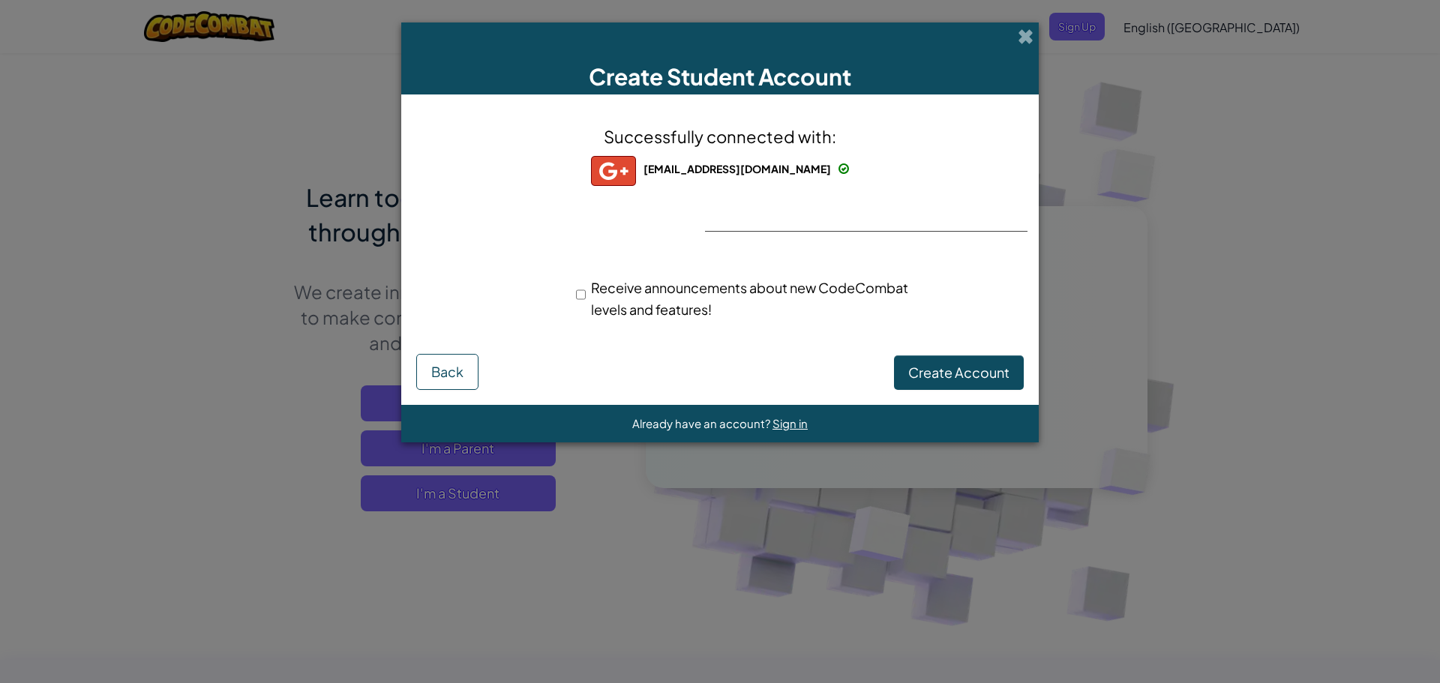
click at [734, 341] on div "Successfully connected with: 629292@students2032.fairfieldcityschools.com 62929…" at bounding box center [720, 232] width 600 height 245
click at [786, 417] on span "Sign in" at bounding box center [790, 423] width 35 height 14
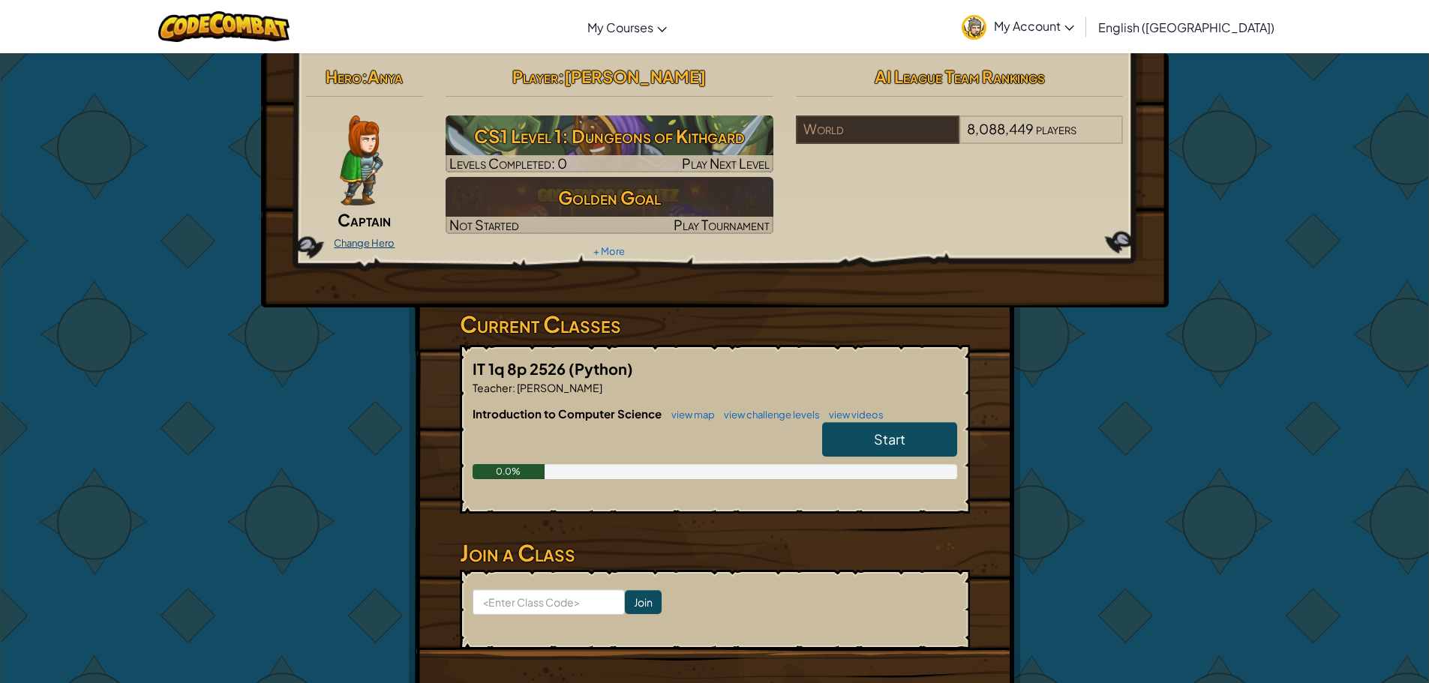
click at [359, 245] on link "Change Hero" at bounding box center [364, 243] width 61 height 12
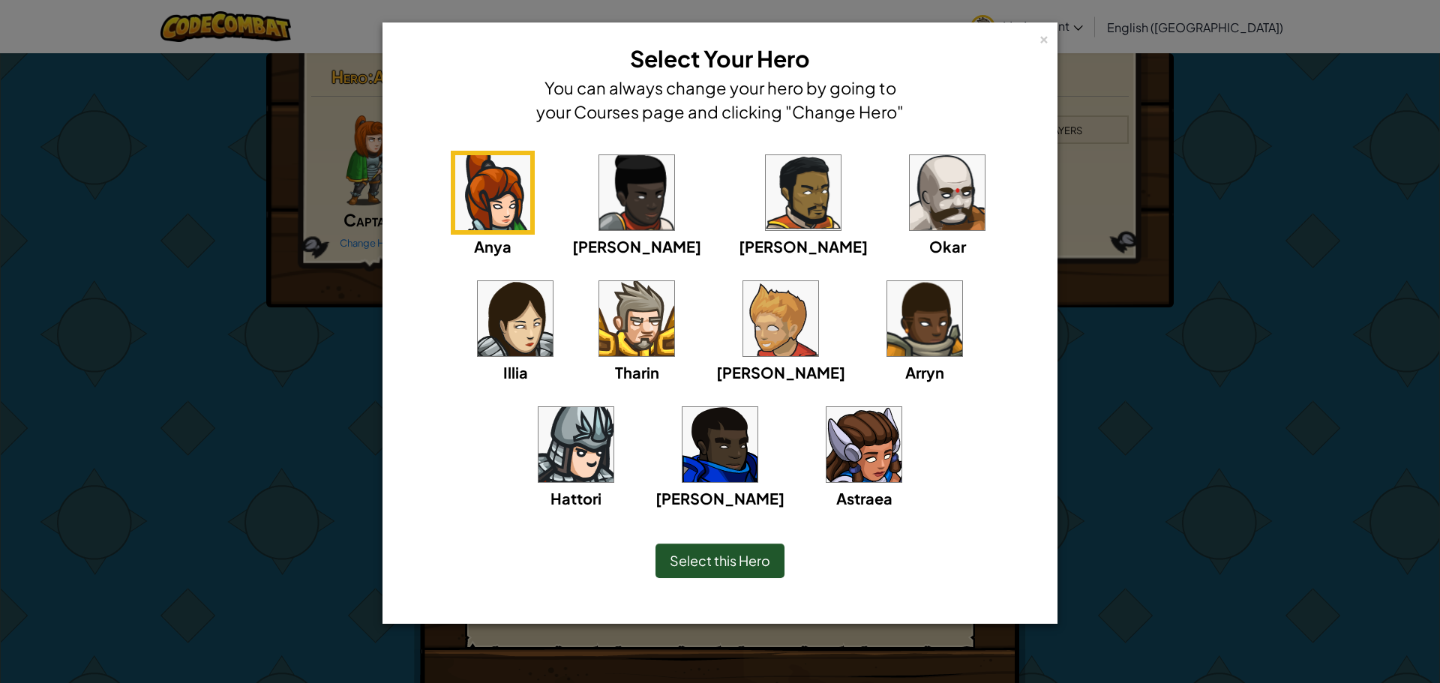
click at [599, 313] on img at bounding box center [636, 318] width 75 height 75
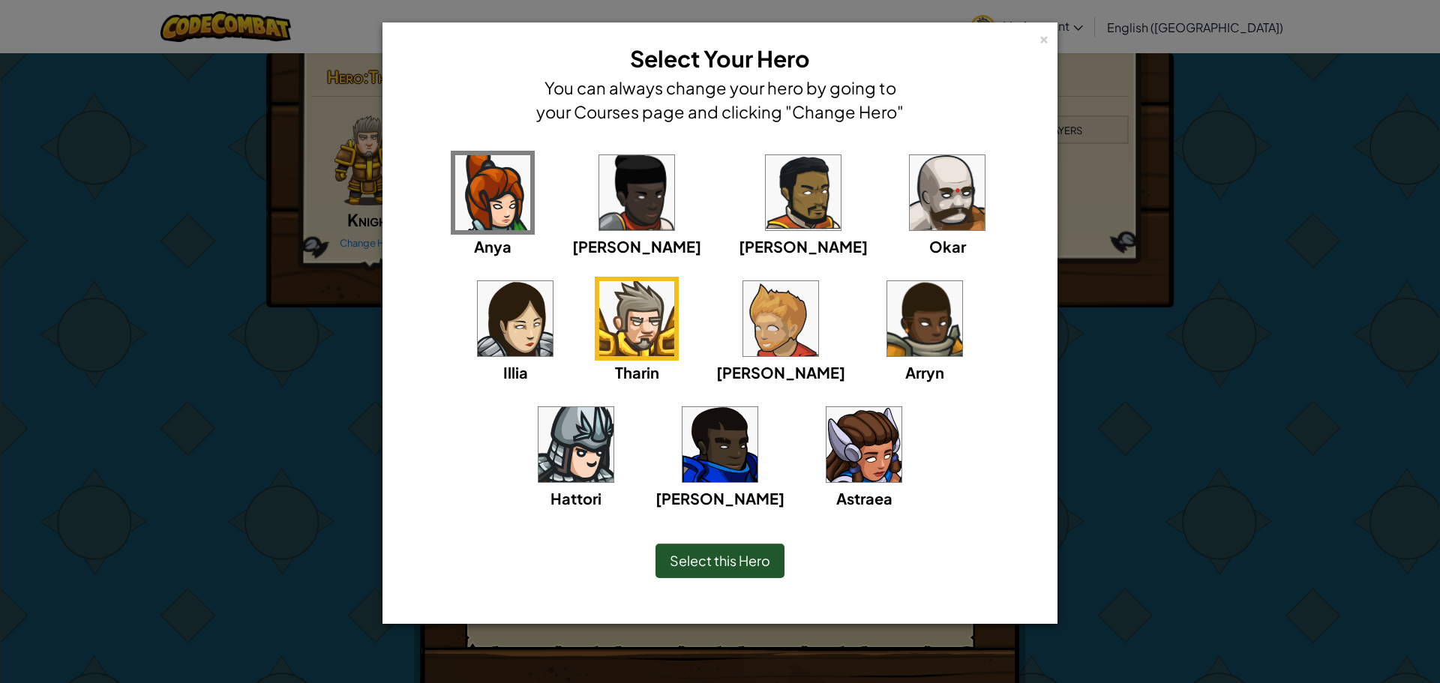
click at [747, 557] on span "Select this Hero" at bounding box center [720, 560] width 101 height 17
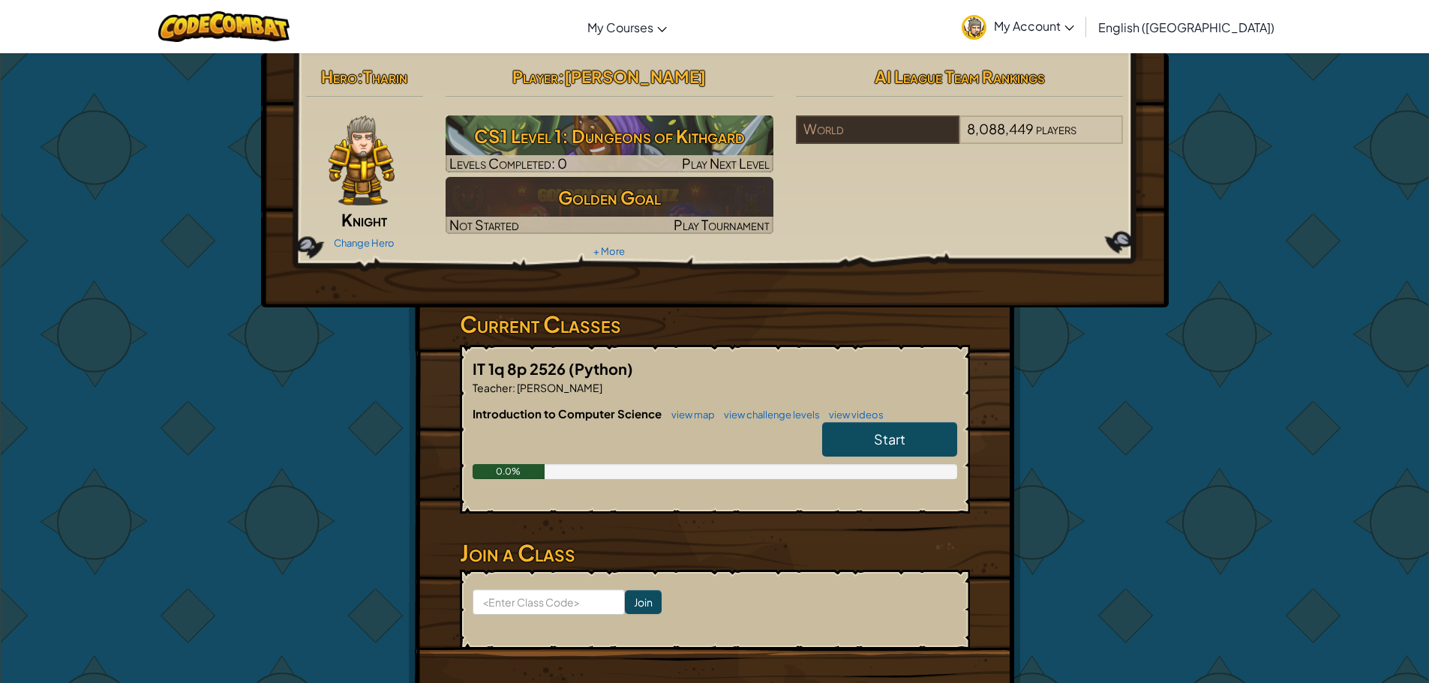
click at [851, 432] on link "Start" at bounding box center [889, 439] width 135 height 35
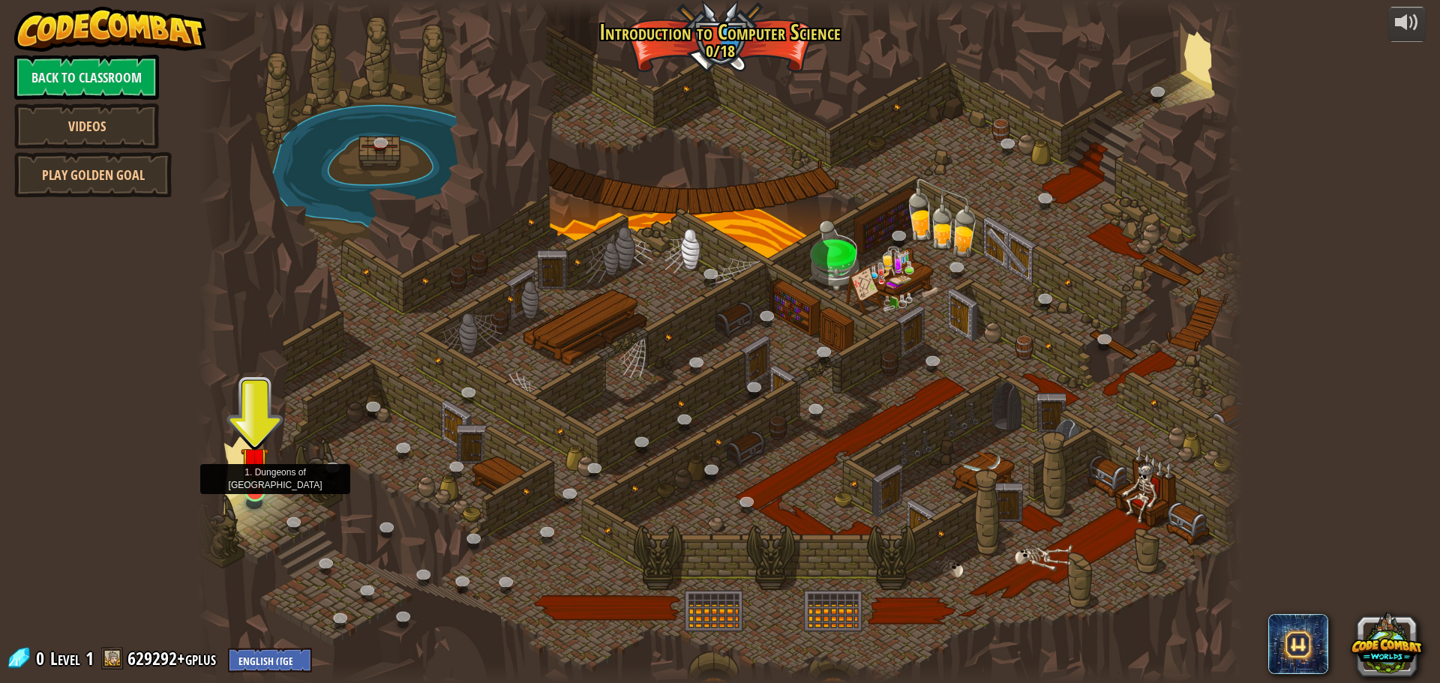
click at [258, 487] on img at bounding box center [255, 461] width 28 height 64
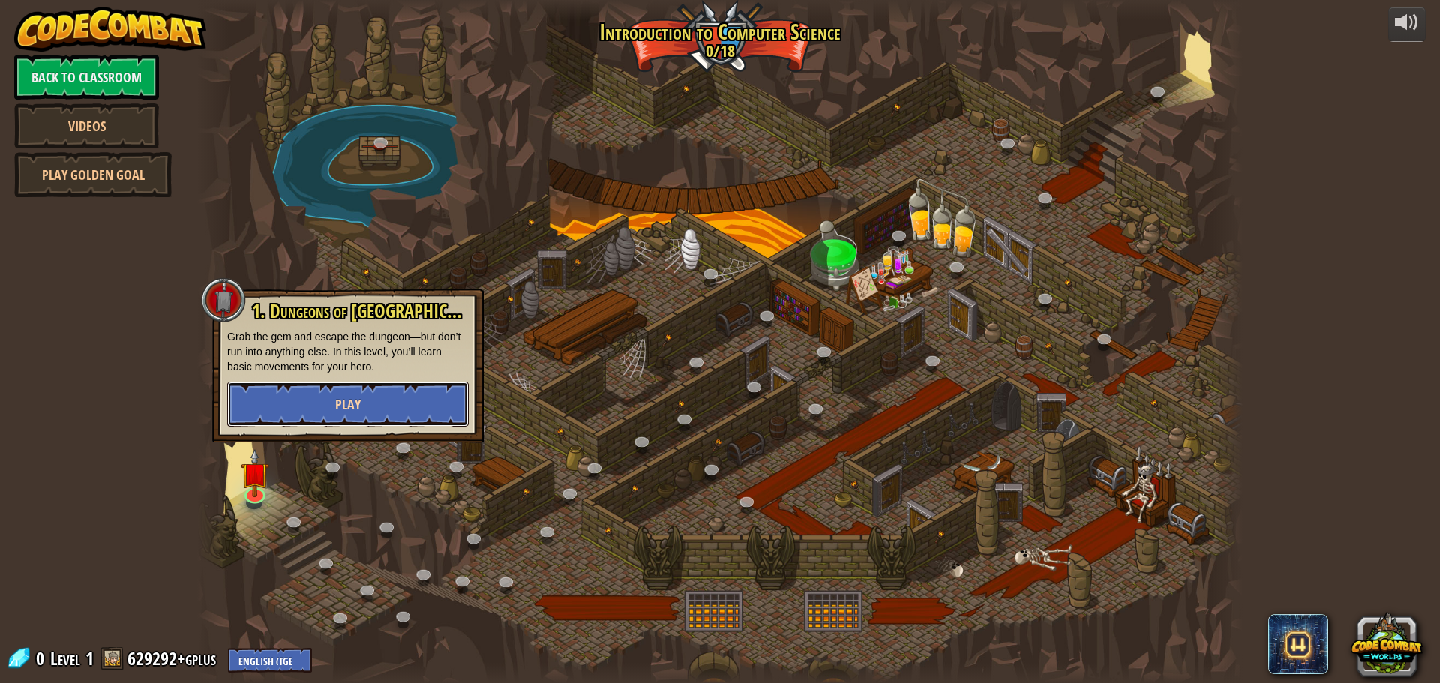
click at [305, 397] on button "Play" at bounding box center [348, 404] width 242 height 45
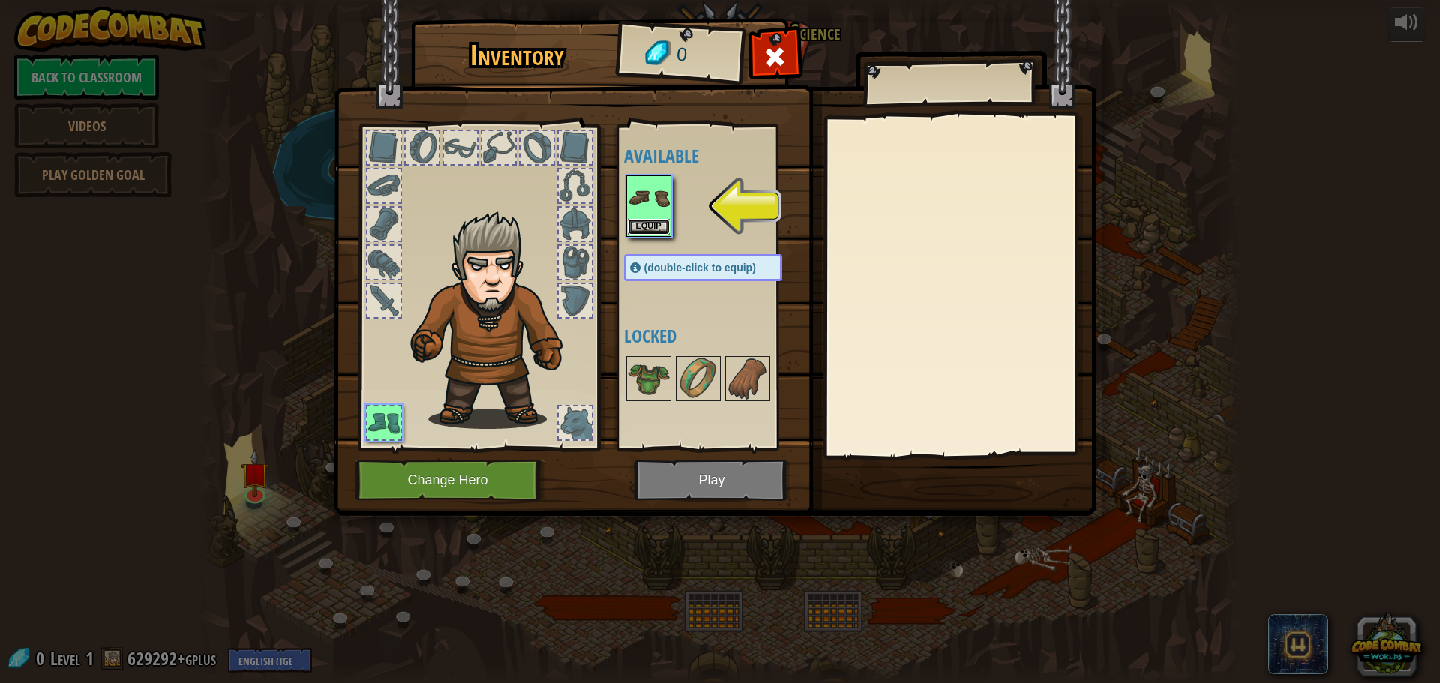
click at [656, 231] on button "Equip" at bounding box center [649, 227] width 42 height 16
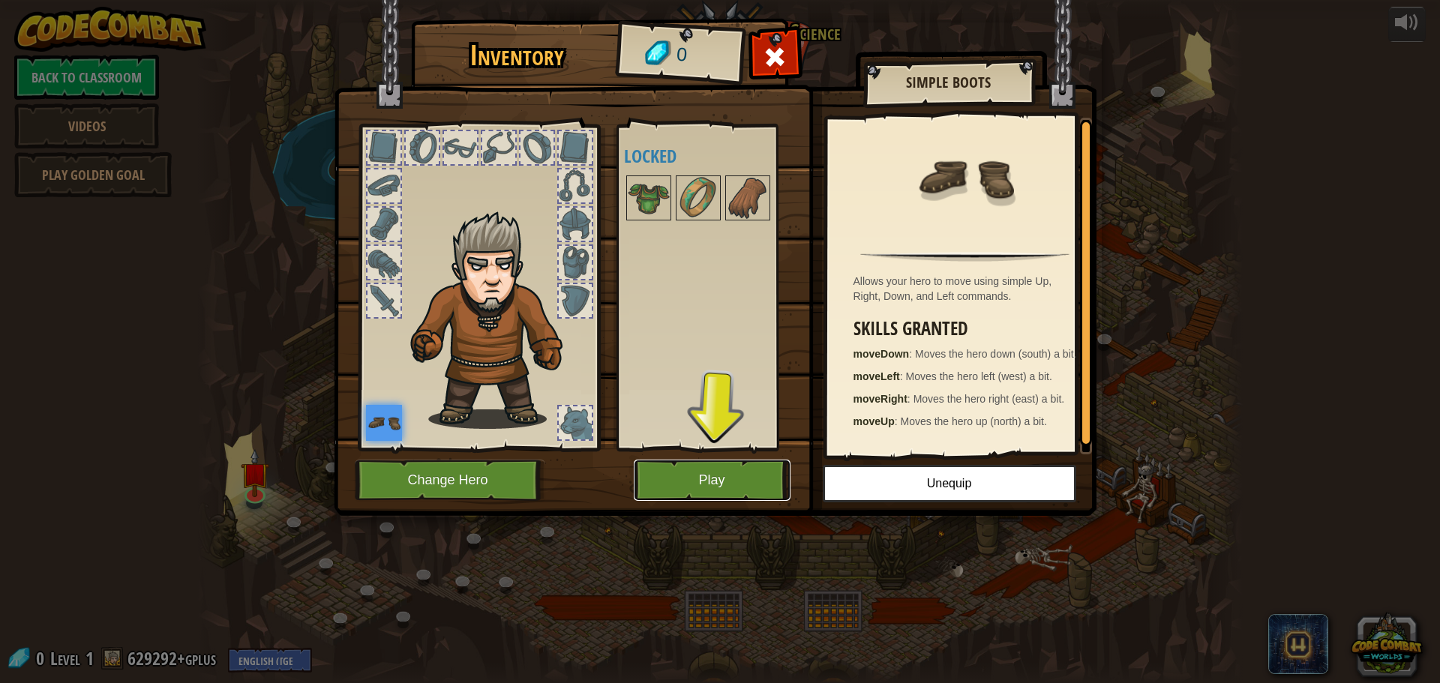
click at [746, 479] on button "Play" at bounding box center [712, 480] width 157 height 41
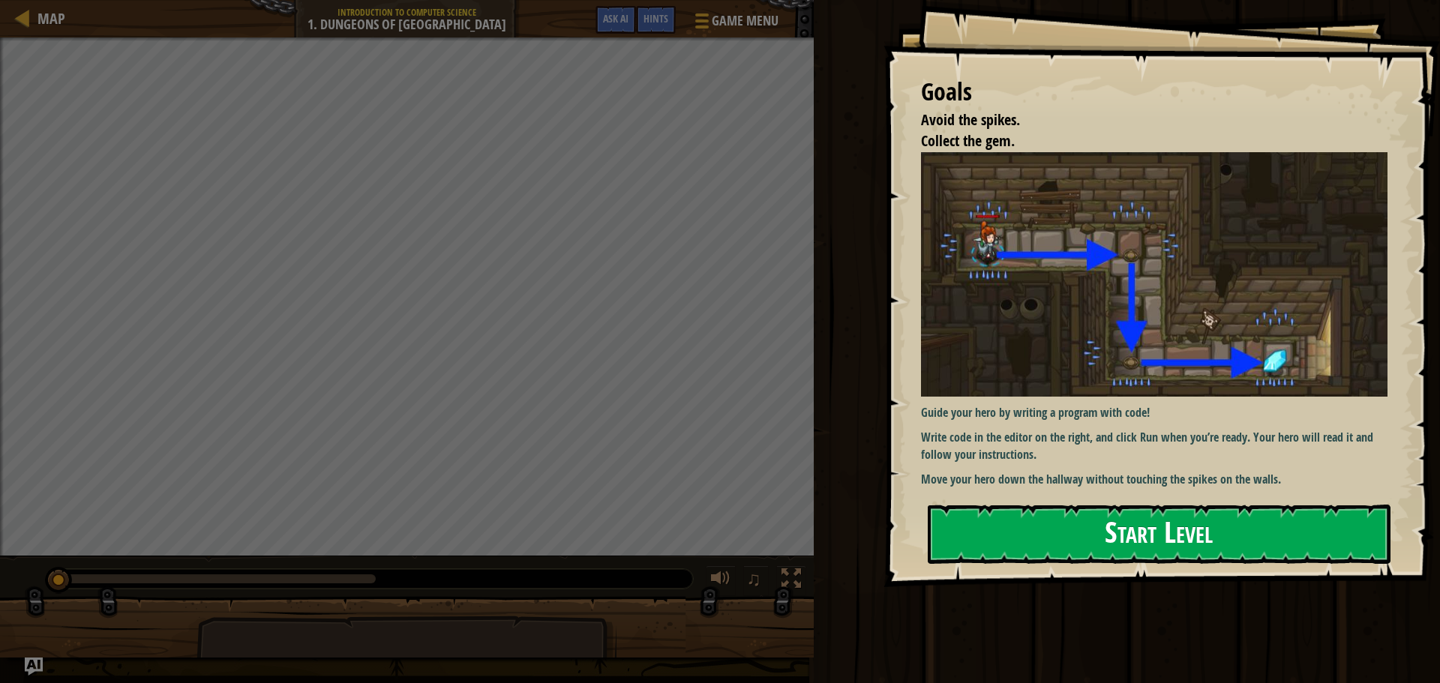
click at [967, 549] on button "Start Level" at bounding box center [1159, 534] width 463 height 59
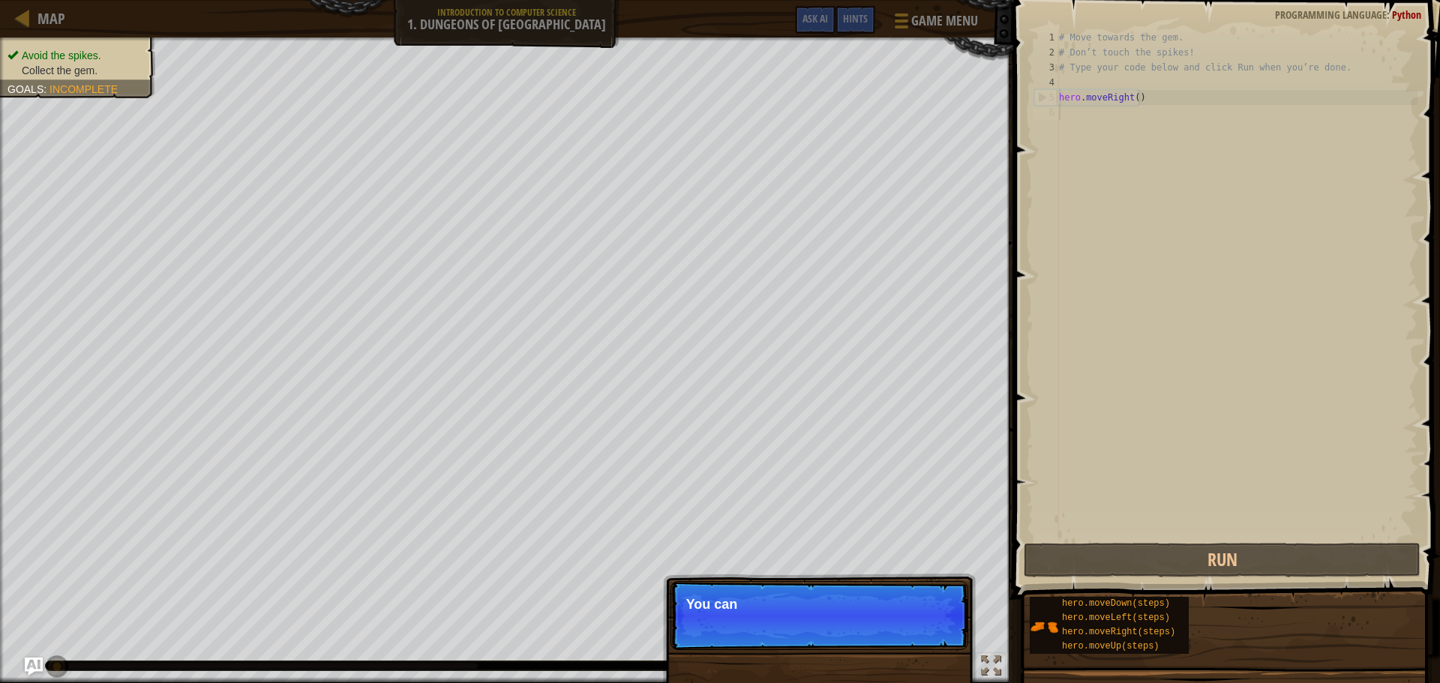
click at [906, 617] on p "Skip (esc) Continue You can" at bounding box center [820, 615] width 298 height 69
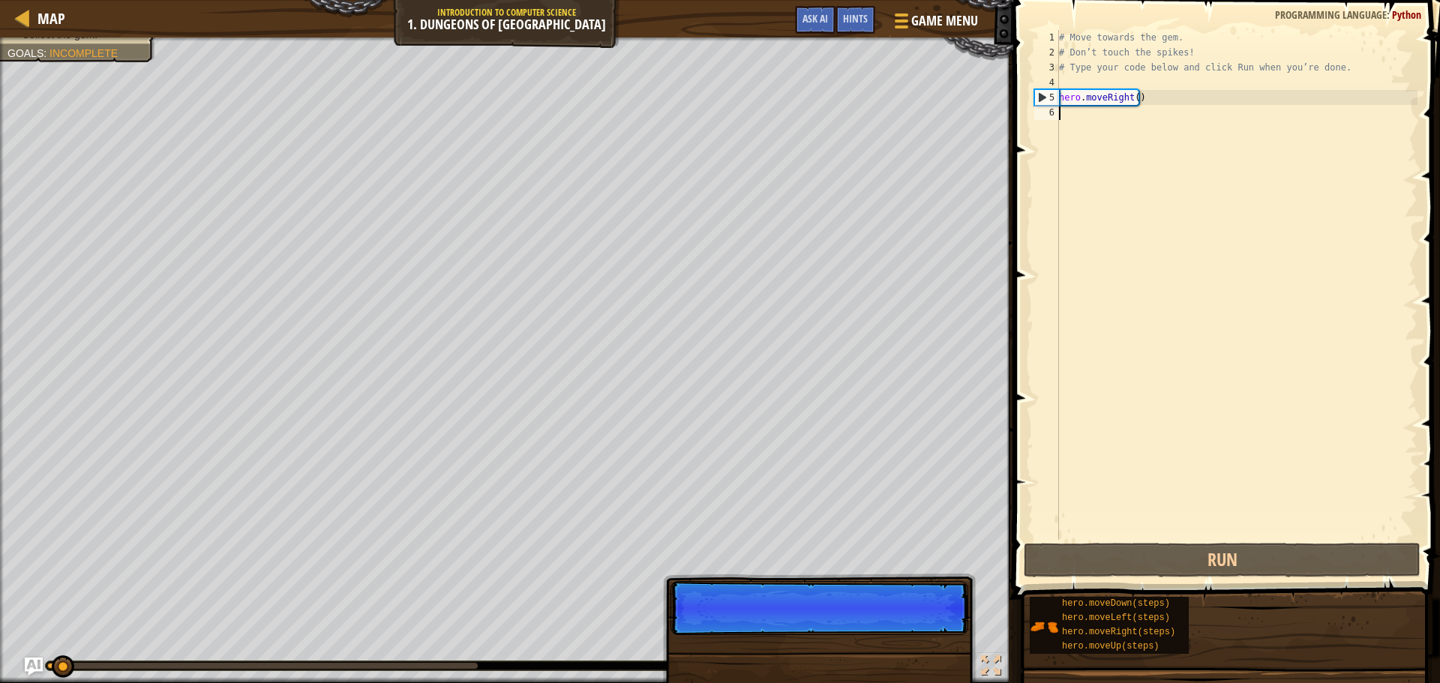
scroll to position [7, 0]
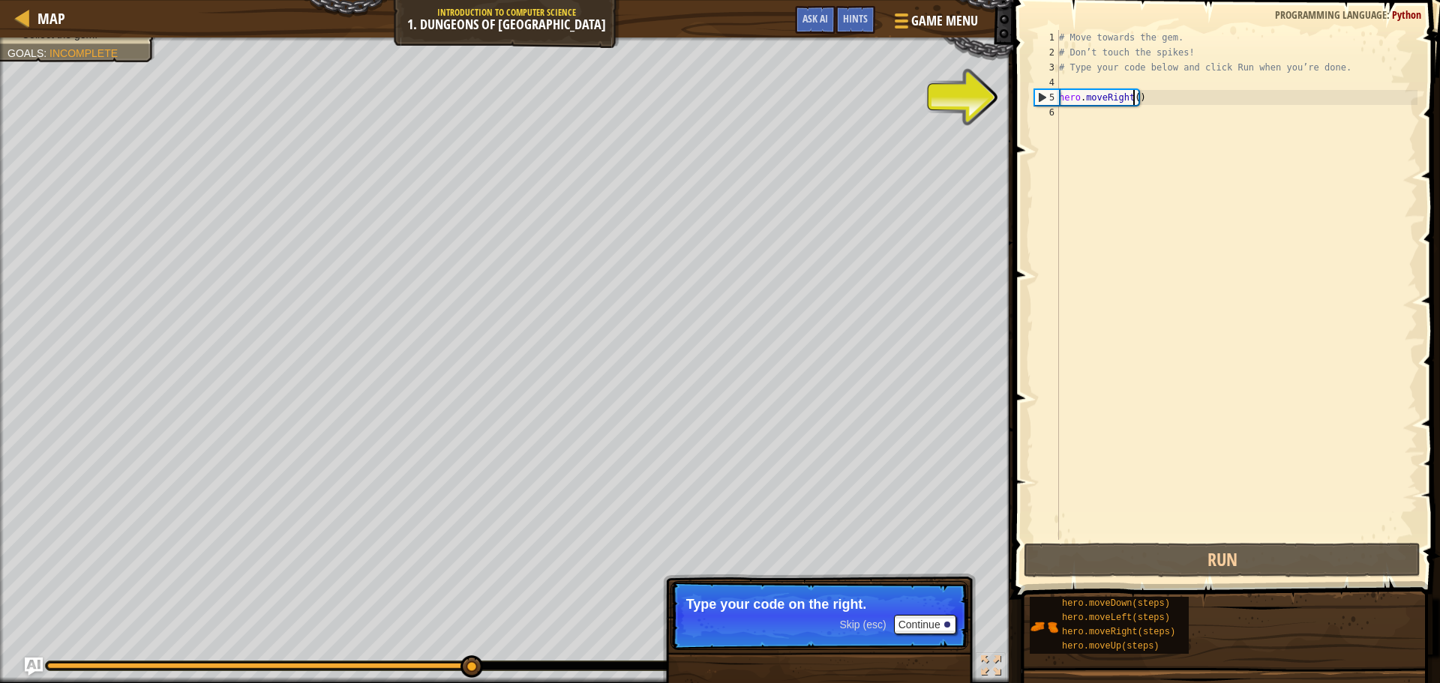
click at [1131, 97] on div "# Move towards the gem. # Don’t touch the spikes! # Type your code below and cl…" at bounding box center [1237, 300] width 362 height 540
type textarea "hero.moveRight()"
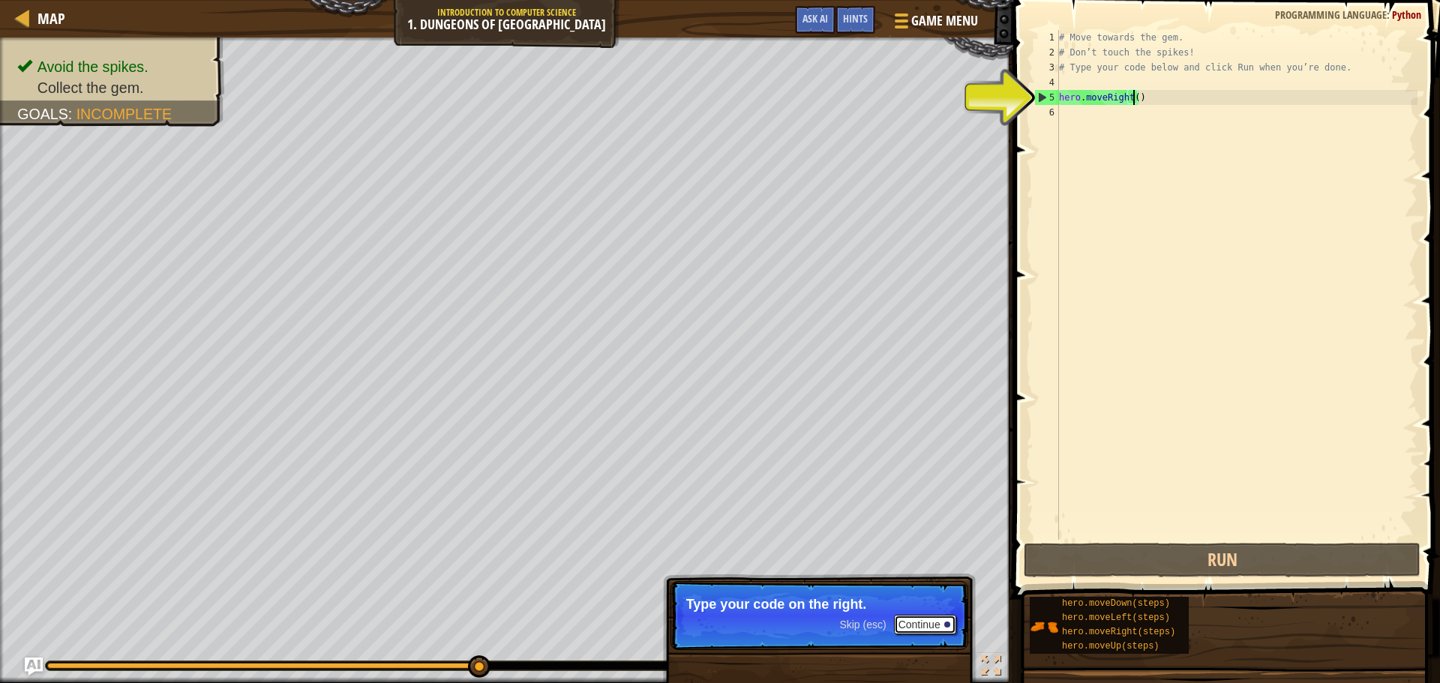
click at [939, 625] on button "Continue" at bounding box center [925, 625] width 62 height 20
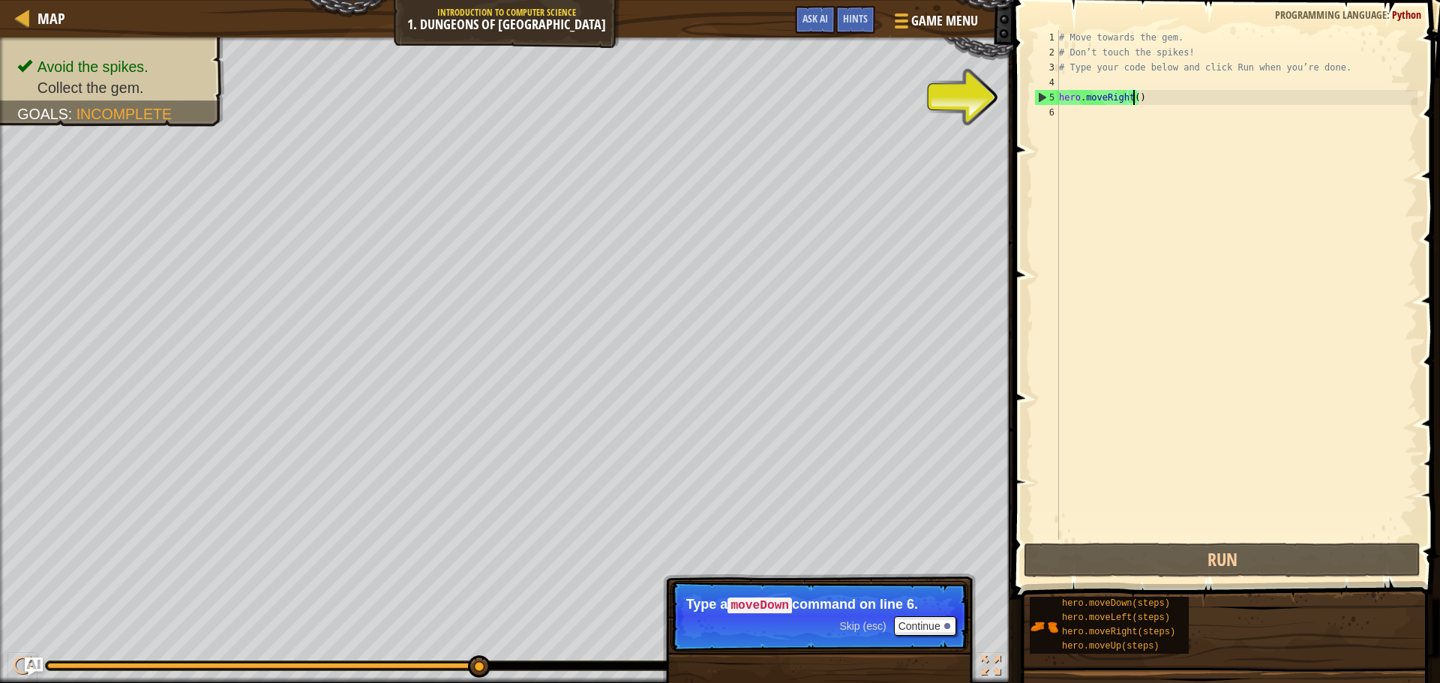
click at [1091, 126] on div "# Move towards the gem. # Don’t touch the spikes! # Type your code below and cl…" at bounding box center [1237, 300] width 362 height 540
type textarea "d"
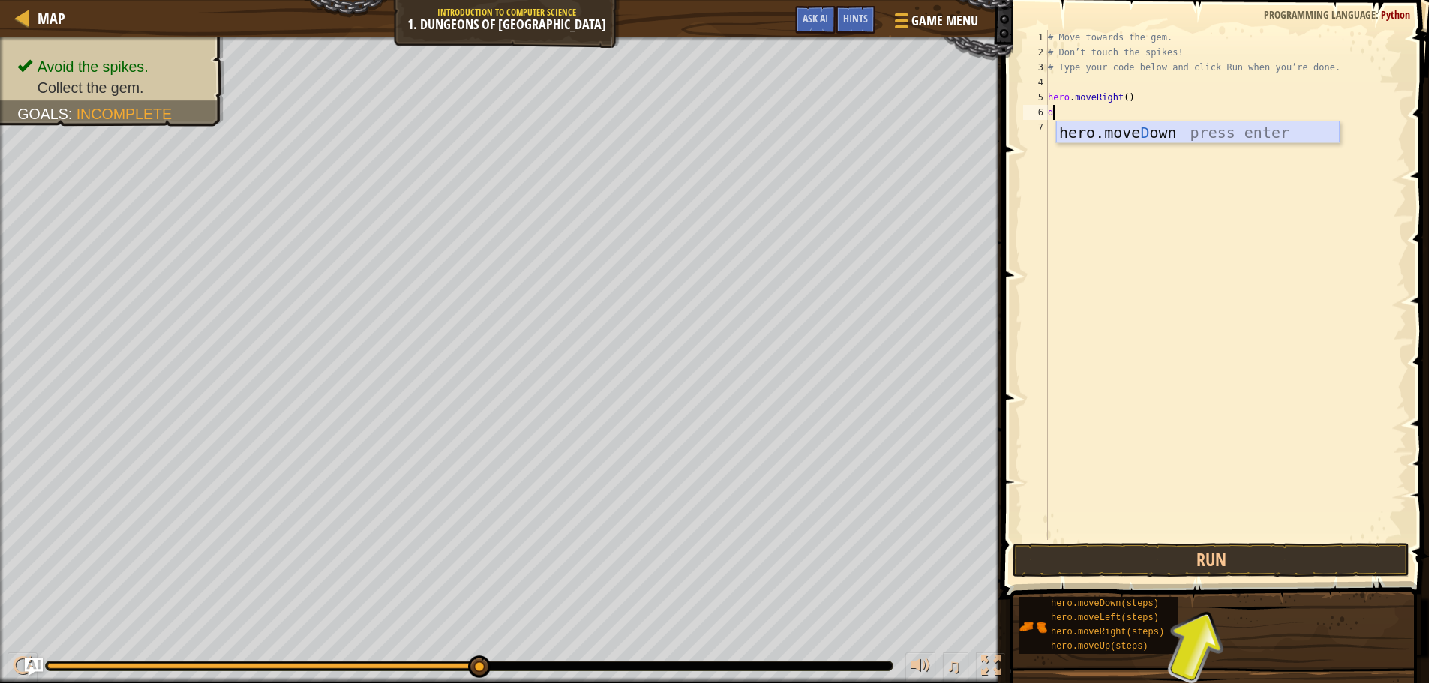
click at [1158, 132] on div "hero.[PERSON_NAME] own press enter" at bounding box center [1198, 156] width 284 height 68
type textarea "r"
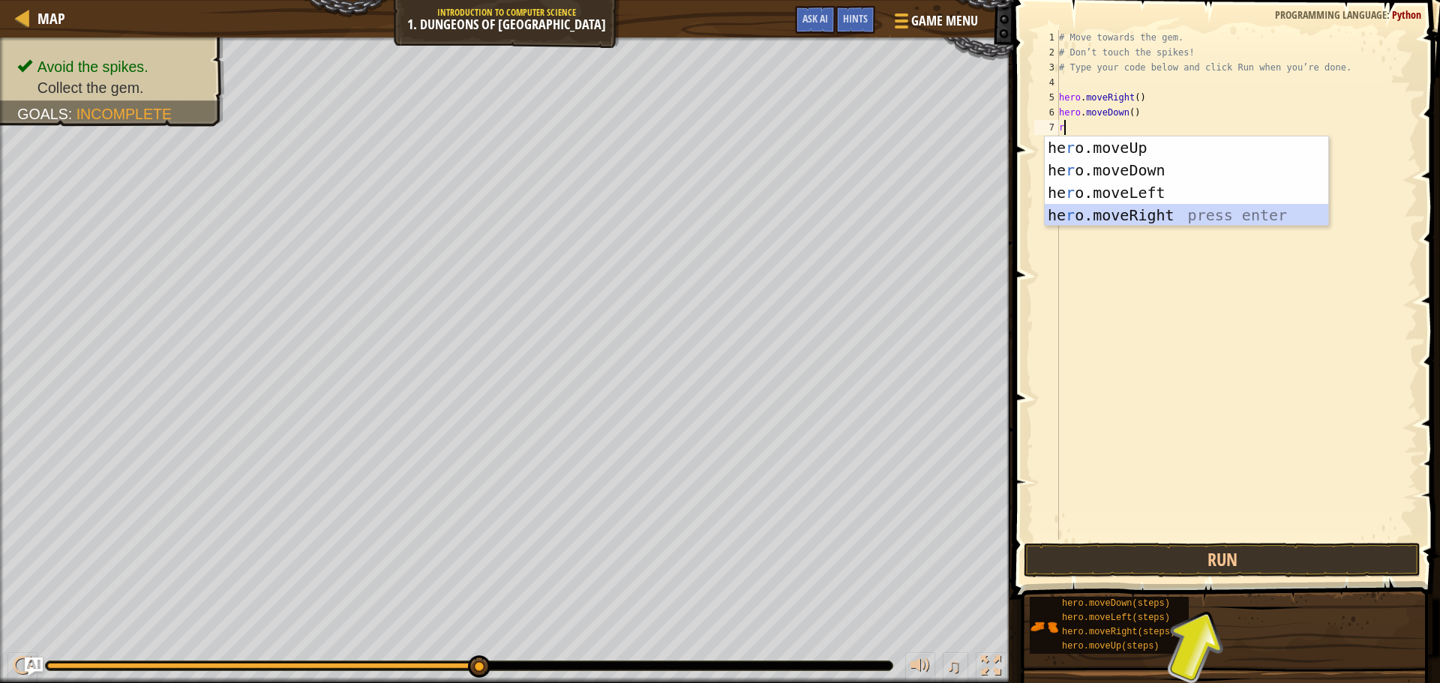
click at [1258, 221] on div "he r o.moveUp press enter he r o.moveDown press enter he r o.moveLeft press ent…" at bounding box center [1187, 204] width 284 height 135
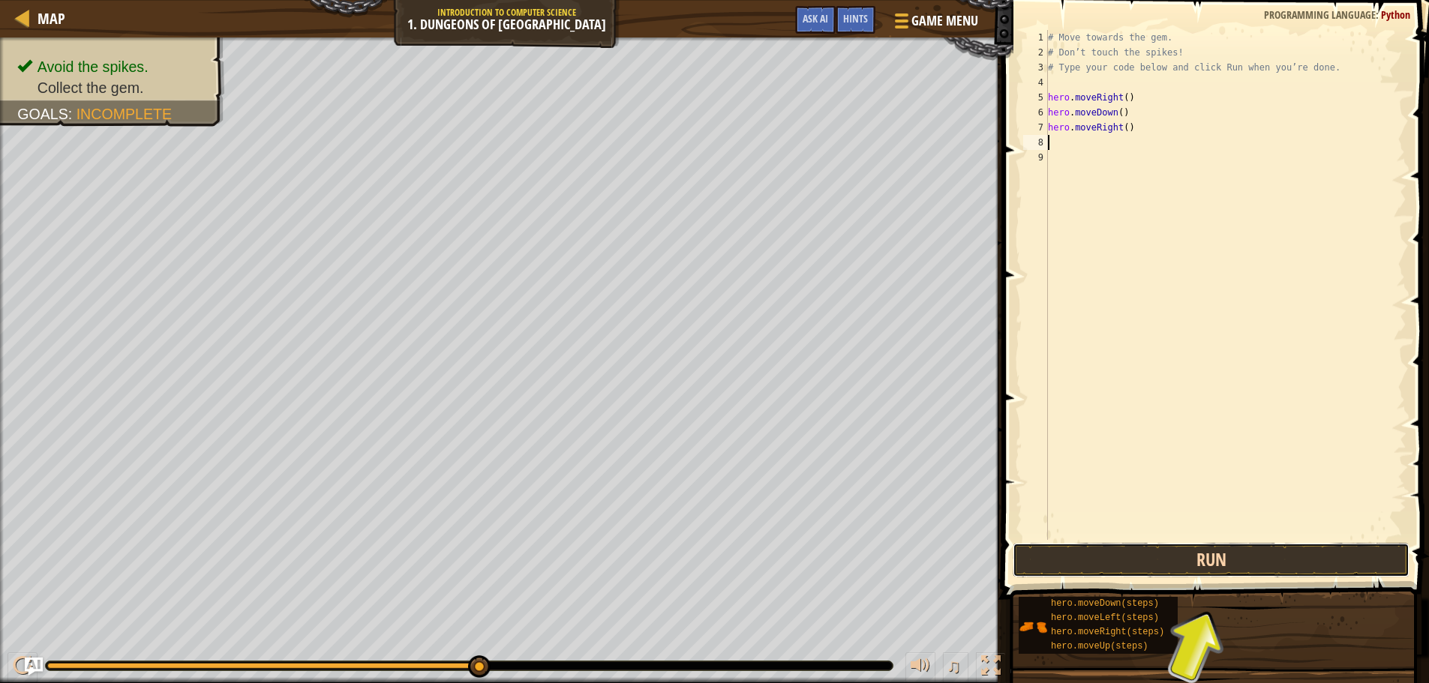
click at [1167, 565] on button "Run" at bounding box center [1211, 560] width 397 height 35
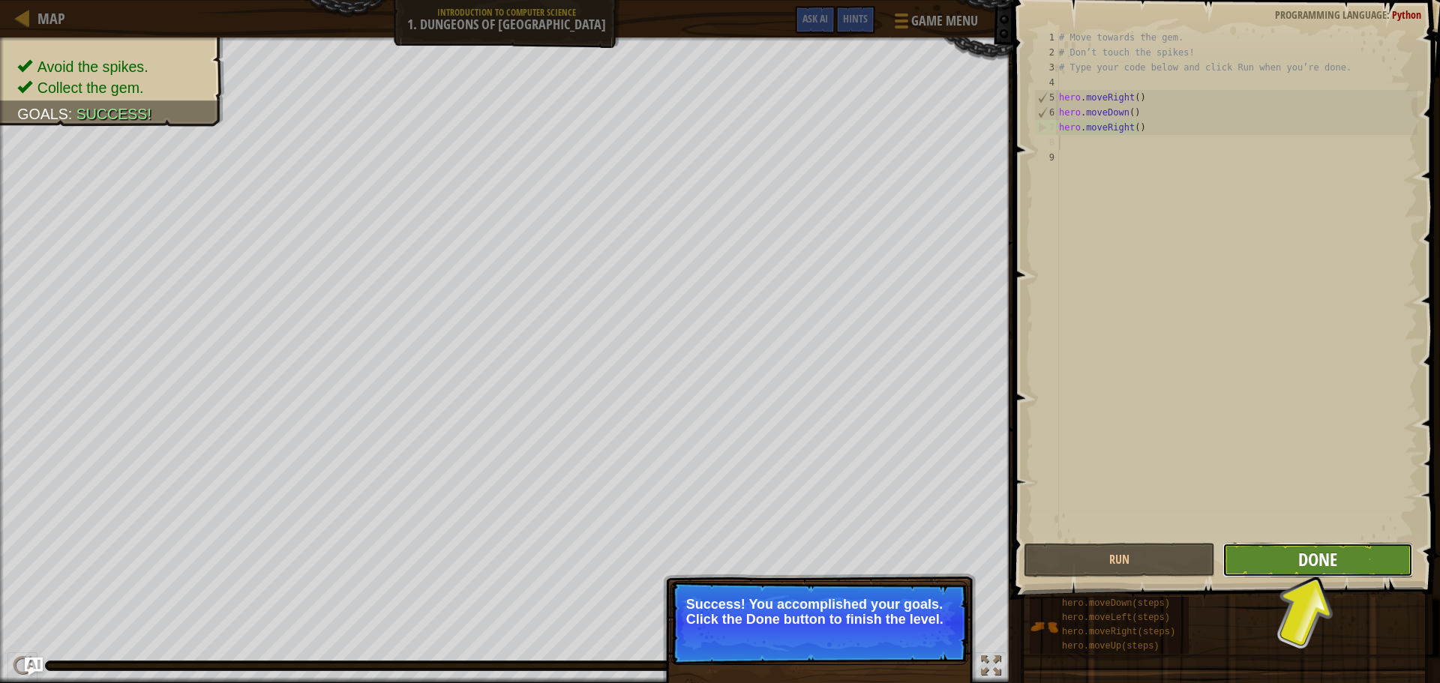
click at [1317, 561] on span "Done" at bounding box center [1318, 560] width 39 height 24
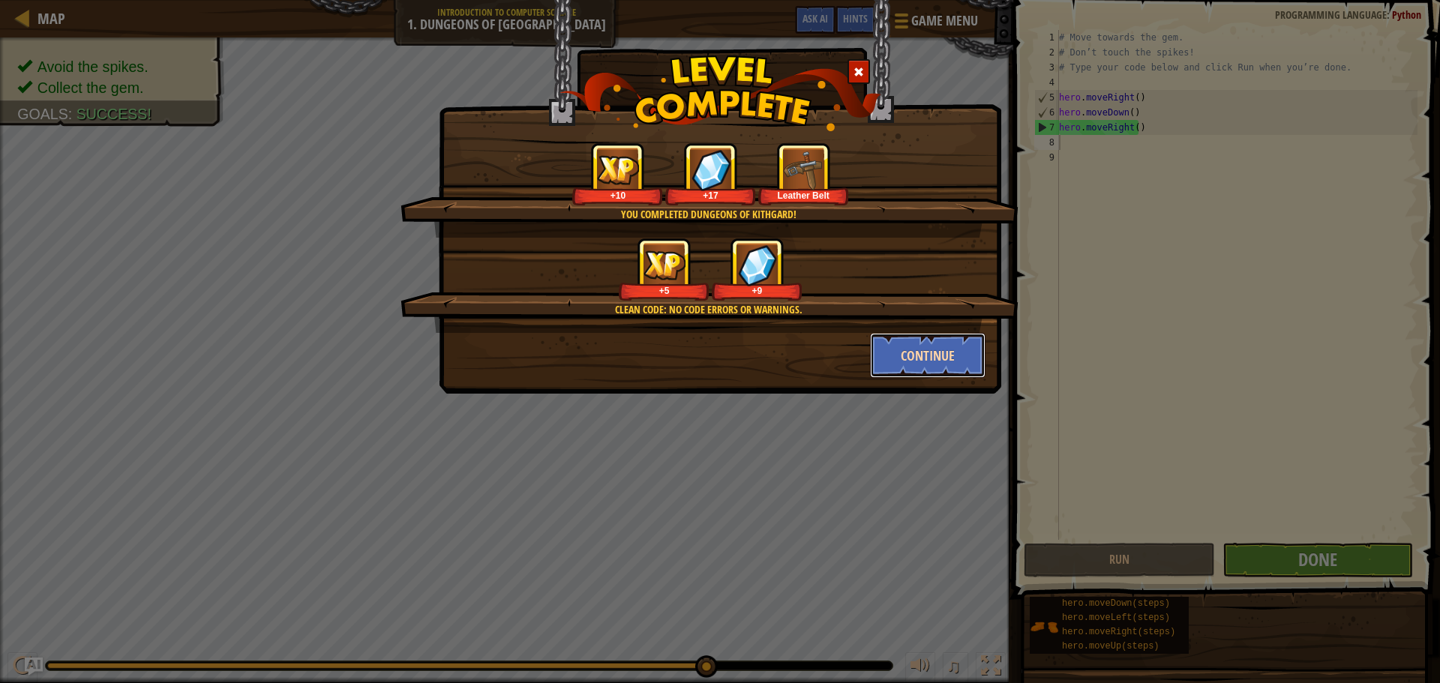
click at [886, 352] on button "Continue" at bounding box center [928, 355] width 116 height 45
